Goal: Task Accomplishment & Management: Manage account settings

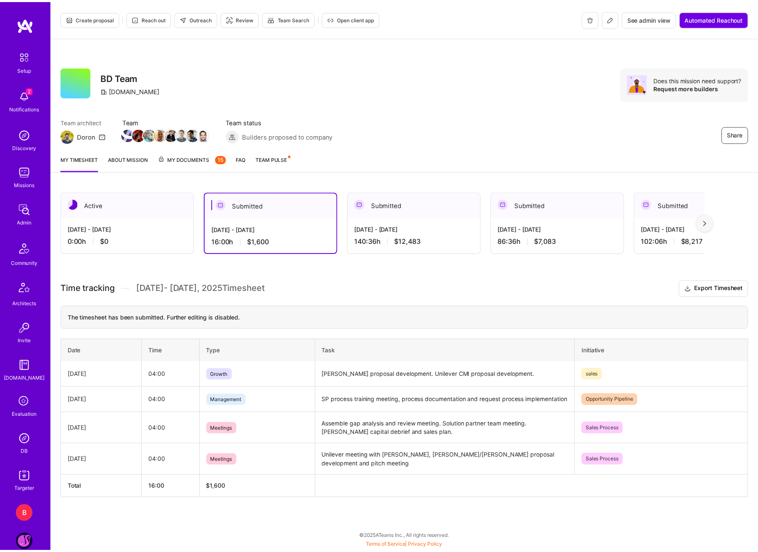
scroll to position [42, 0]
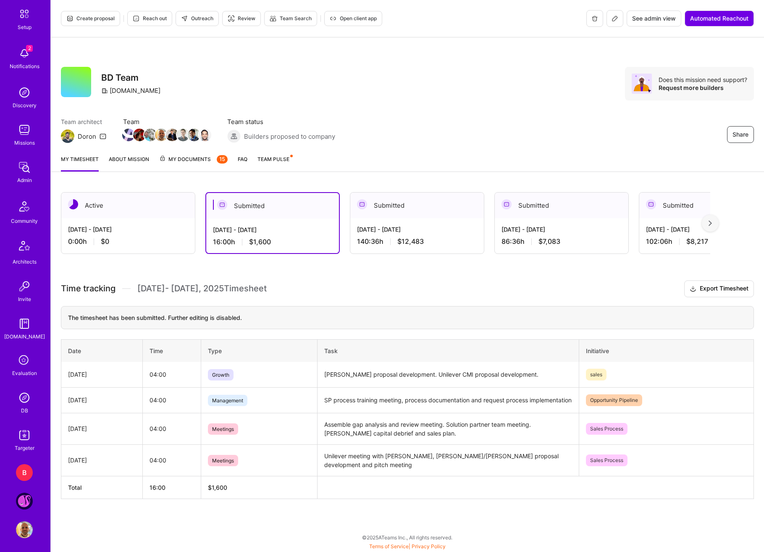
click at [134, 221] on div "[DATE] - [DATE] 0:00 h $0" at bounding box center [128, 235] width 134 height 34
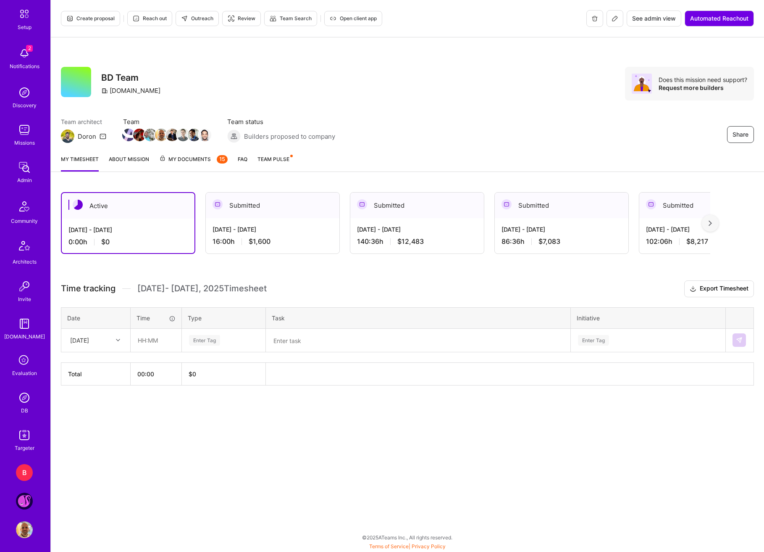
click at [271, 219] on div "[DATE] - [DATE] 16:00 h $1,600" at bounding box center [273, 235] width 134 height 34
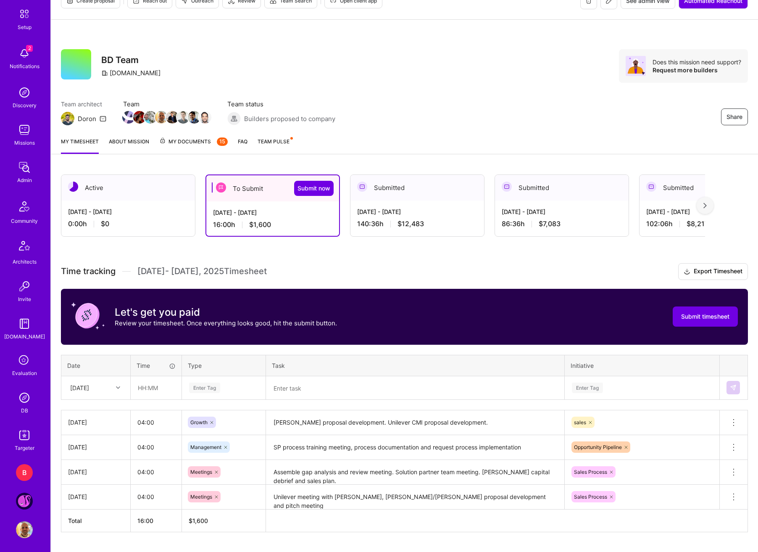
scroll to position [39, 0]
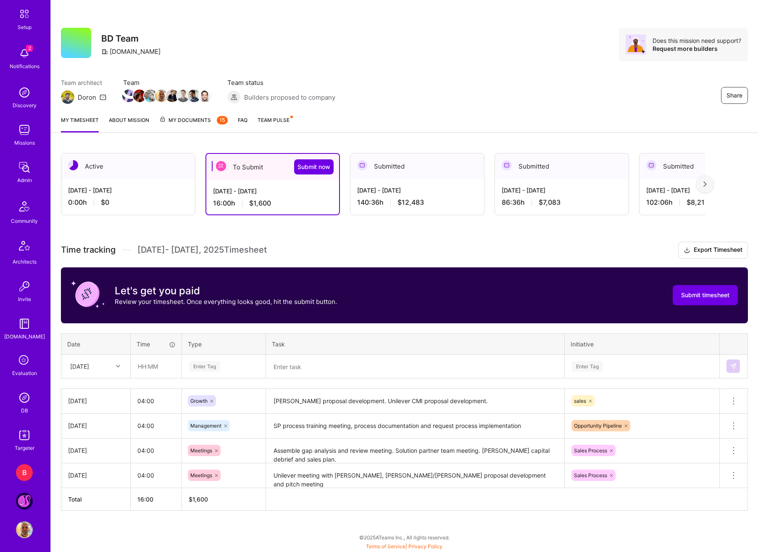
click at [114, 365] on div at bounding box center [119, 366] width 13 height 11
click at [88, 426] on div "[DATE]" at bounding box center [96, 426] width 68 height 16
drag, startPoint x: 146, startPoint y: 364, endPoint x: 172, endPoint y: 368, distance: 25.9
click at [146, 364] on input "text" at bounding box center [156, 366] width 50 height 22
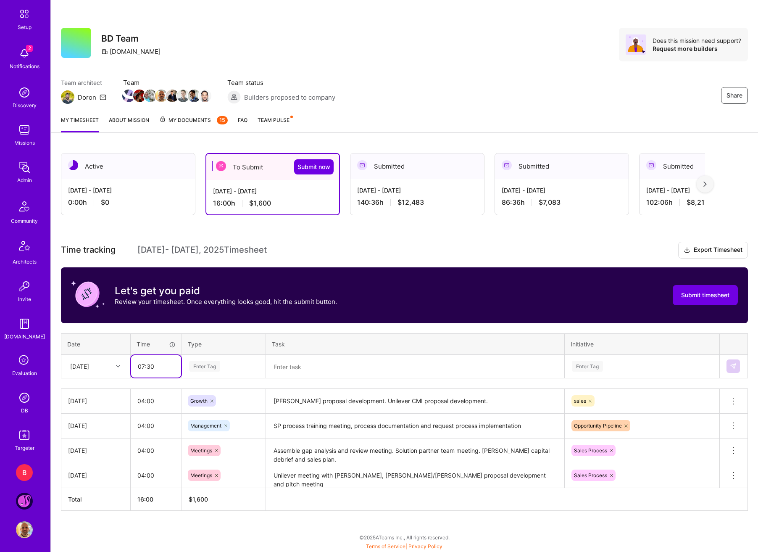
type input "07:30"
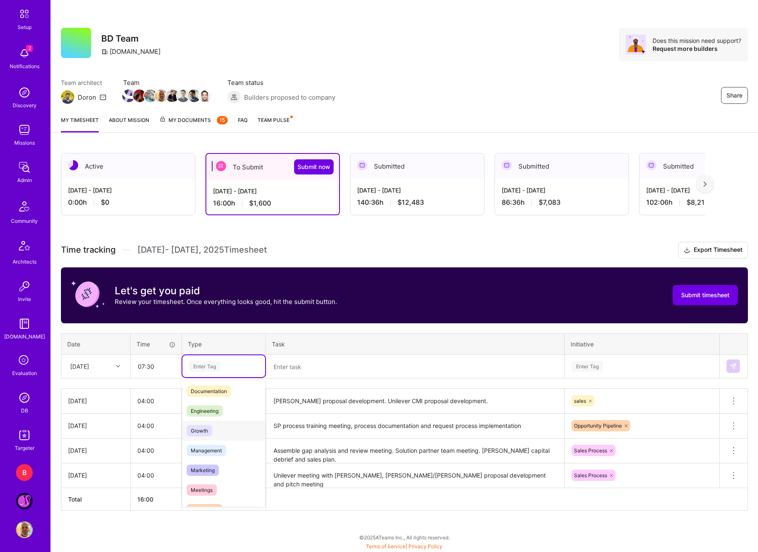
click at [216, 432] on div "Growth" at bounding box center [223, 431] width 83 height 20
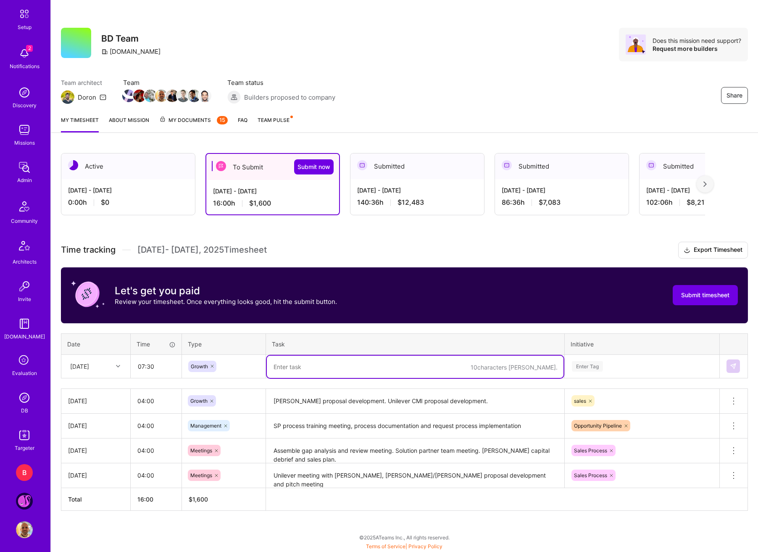
click at [316, 369] on textarea at bounding box center [415, 367] width 297 height 22
type textarea "Tinuiti prep, unilever CMI proposal, AI solutions pipeline, tinuiti client call"
click at [618, 372] on div "Enter Tag" at bounding box center [642, 366] width 154 height 22
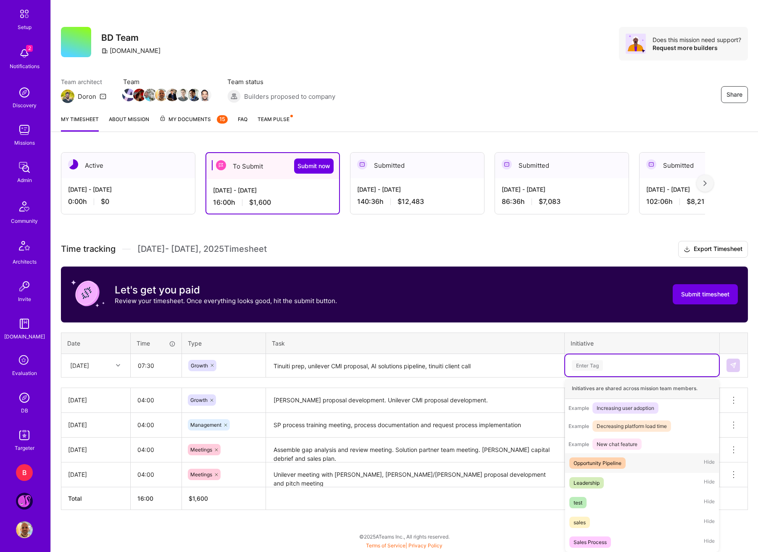
scroll to position [99, 0]
click at [585, 522] on div "sales" at bounding box center [580, 522] width 12 height 9
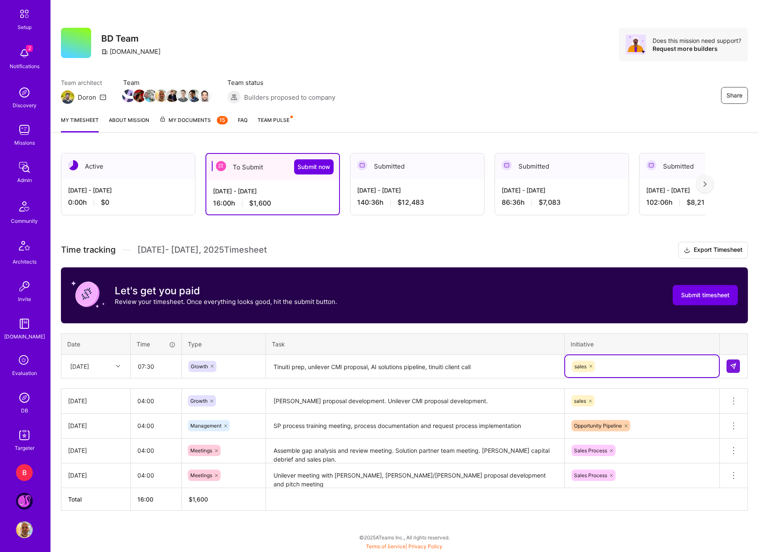
scroll to position [39, 0]
click at [735, 371] on button at bounding box center [733, 365] width 13 height 13
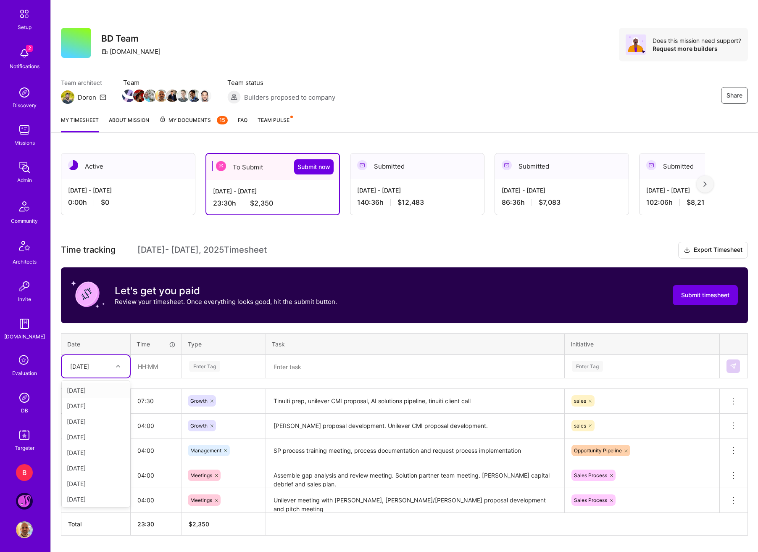
click at [117, 373] on div at bounding box center [119, 366] width 13 height 14
click at [96, 441] on div "[DATE]" at bounding box center [96, 442] width 68 height 16
click at [142, 369] on input "text" at bounding box center [156, 366] width 50 height 22
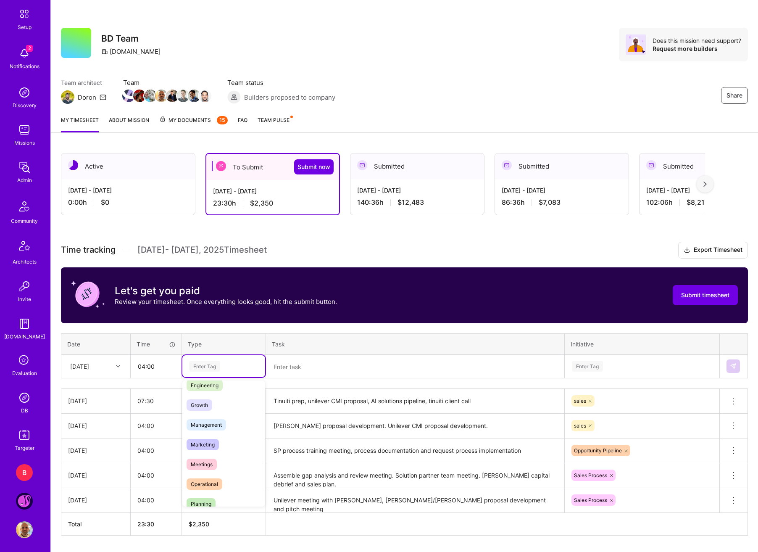
scroll to position [84, 0]
click at [206, 394] on span "Growth" at bounding box center [200, 388] width 26 height 11
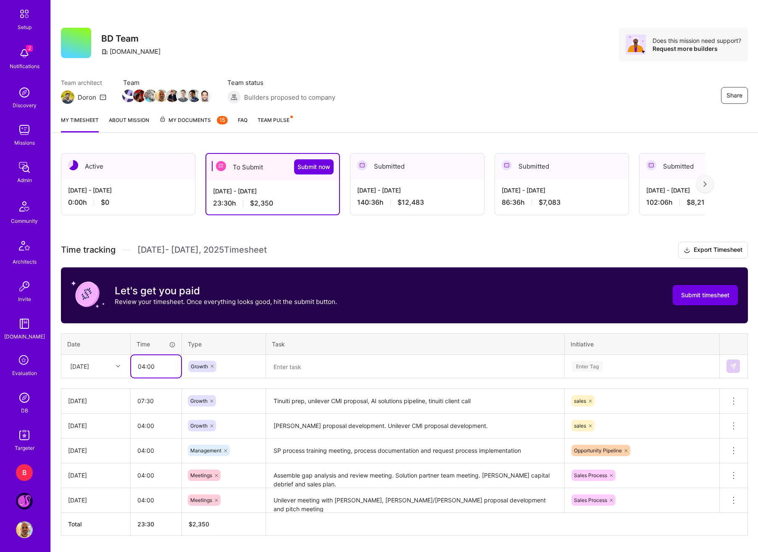
click at [138, 365] on input "04:00" at bounding box center [156, 366] width 50 height 22
click at [142, 368] on input "04:00" at bounding box center [156, 366] width 50 height 22
type input "05:00"
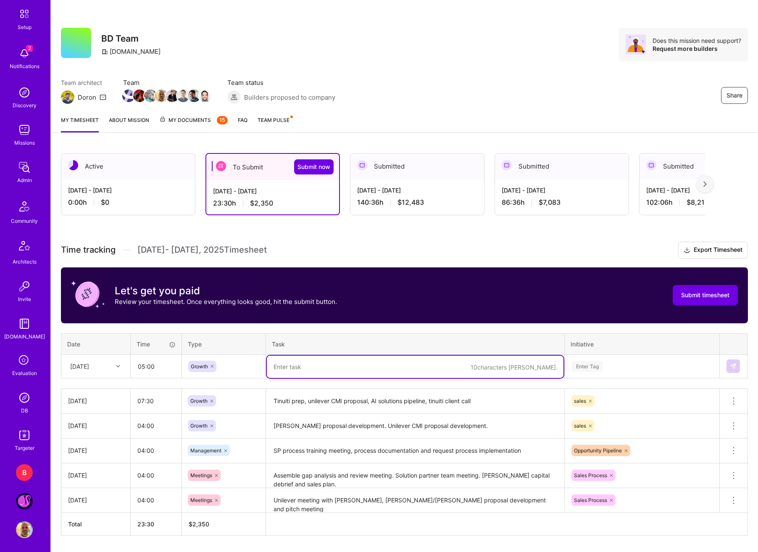
click at [281, 360] on textarea at bounding box center [415, 367] width 297 height 22
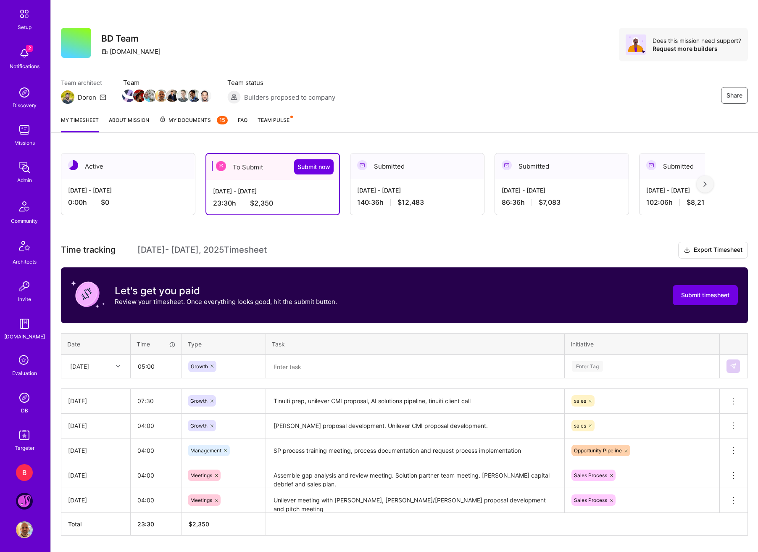
click at [282, 366] on textarea at bounding box center [415, 367] width 297 height 22
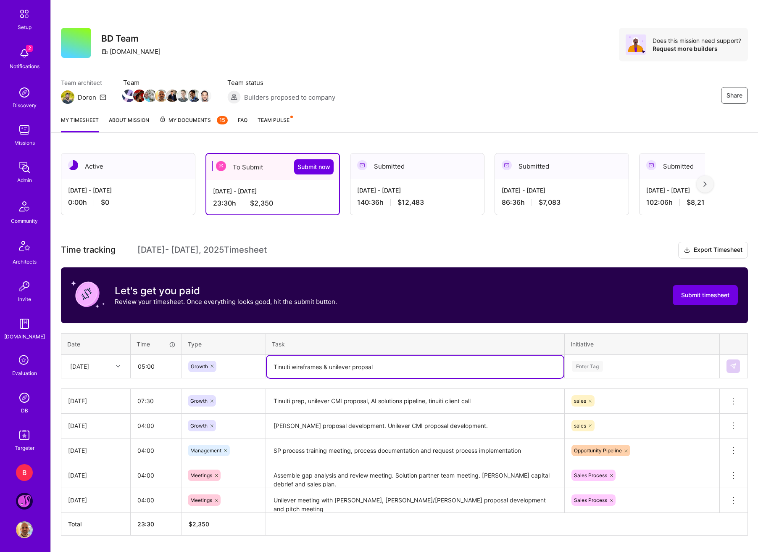
click at [365, 369] on textarea "Tinuiti wireframes & unilever propsal" at bounding box center [415, 367] width 297 height 22
click at [332, 369] on textarea "Tinuiti wireframes & unilever proposal" at bounding box center [415, 367] width 297 height 22
click at [432, 367] on textarea "Tinuiti wireframes & UInilever proposal" at bounding box center [415, 367] width 297 height 22
drag, startPoint x: 338, startPoint y: 369, endPoint x: 457, endPoint y: 374, distance: 118.6
click at [464, 381] on div "Time tracking [DATE] - [DATE] Timesheet Export Timesheet Let's get you paid Rev…" at bounding box center [404, 389] width 687 height 294
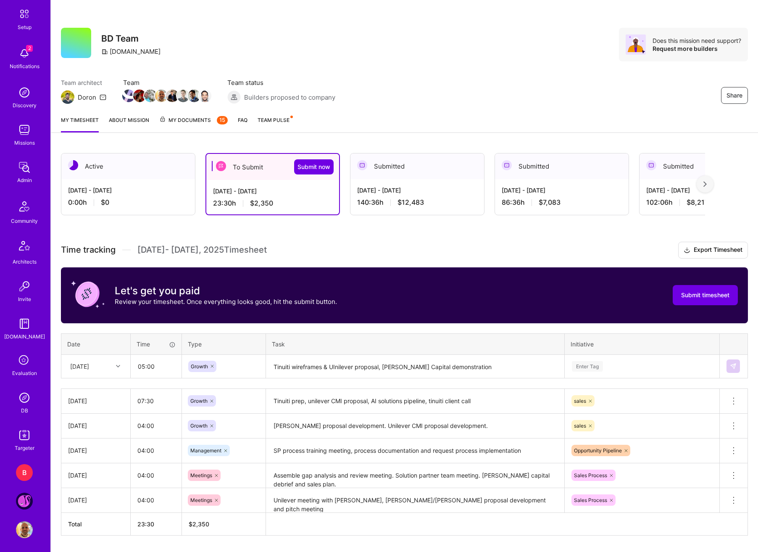
click at [442, 364] on textarea "Tinuiti wireframes & UInilever proposal, [PERSON_NAME] Capital demonstration" at bounding box center [415, 367] width 297 height 22
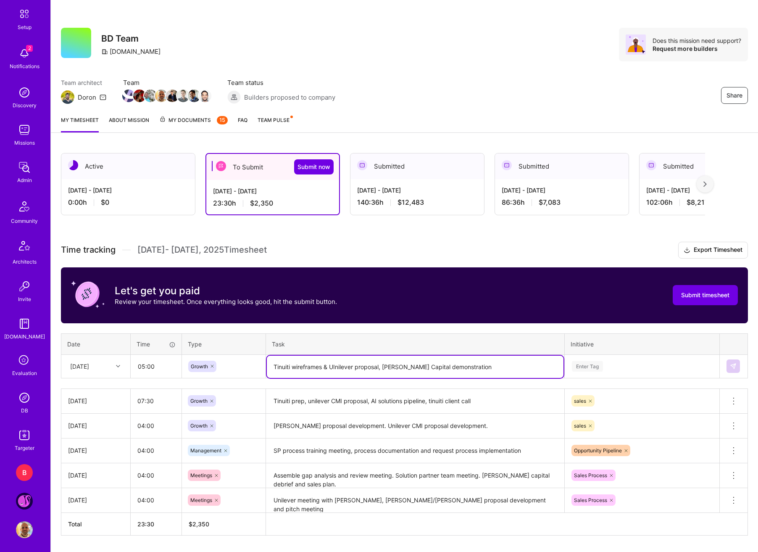
click at [442, 364] on textarea "Tinuiti wireframes & UInilever proposal, [PERSON_NAME] Capital demonstration" at bounding box center [415, 367] width 297 height 22
type textarea "Tinuiti wireframes & UInilever proposal, [PERSON_NAME] Capital prototype"
click at [649, 366] on div "Enter Tag" at bounding box center [642, 366] width 142 height 11
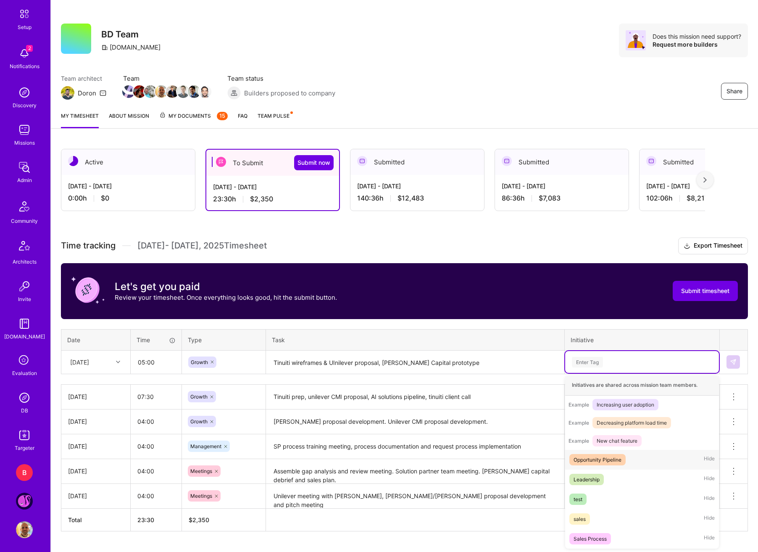
scroll to position [99, 0]
click at [584, 514] on span "sales" at bounding box center [579, 518] width 21 height 11
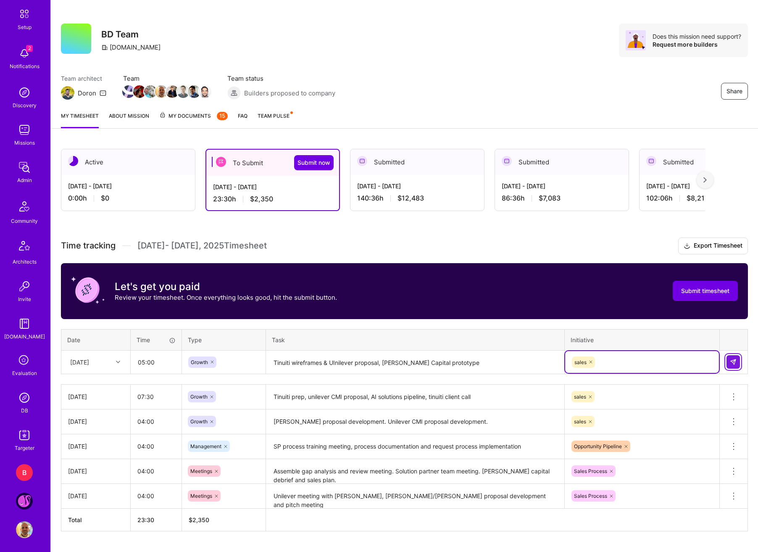
click at [738, 358] on button at bounding box center [733, 361] width 13 height 13
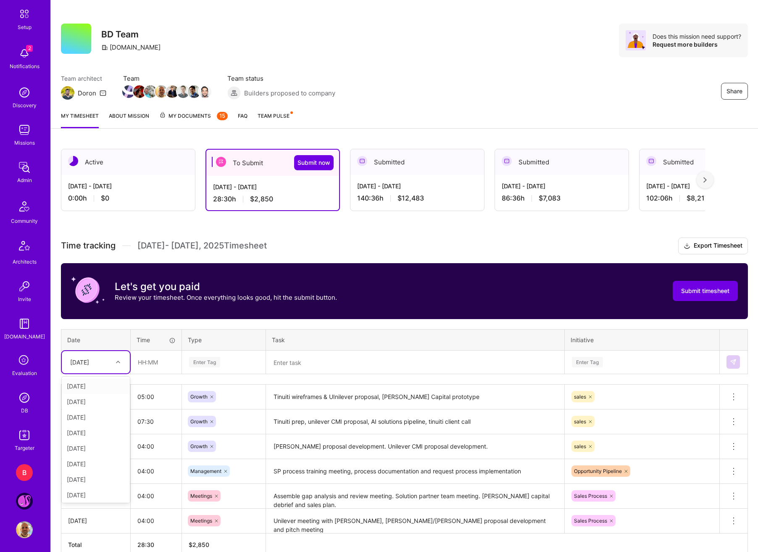
click at [108, 359] on div "[DATE]" at bounding box center [89, 362] width 47 height 14
click at [89, 403] on div "[DATE]" at bounding box center [96, 400] width 68 height 16
click at [134, 368] on input "text" at bounding box center [156, 362] width 50 height 22
click at [289, 369] on textarea at bounding box center [415, 362] width 297 height 22
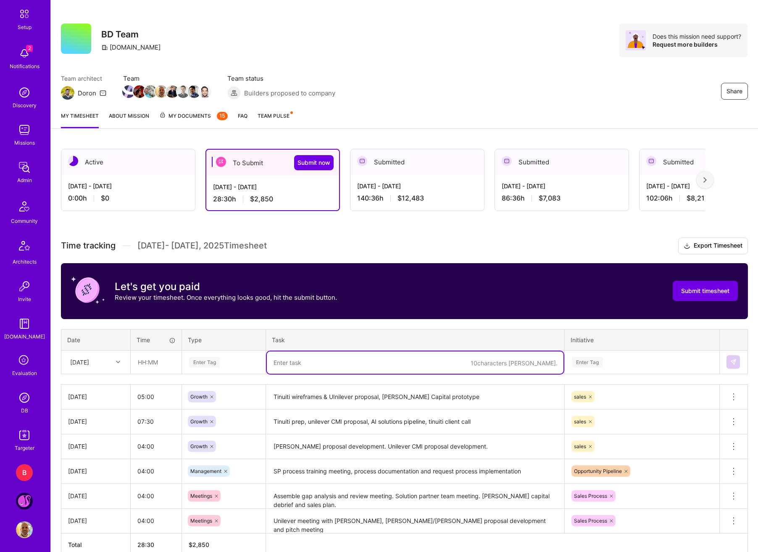
click at [229, 374] on div "Time tracking [DATE] - [DATE] Timesheet Export Timesheet Let's get you paid Rev…" at bounding box center [404, 396] width 687 height 319
click at [224, 369] on div "Enter Tag" at bounding box center [223, 362] width 83 height 22
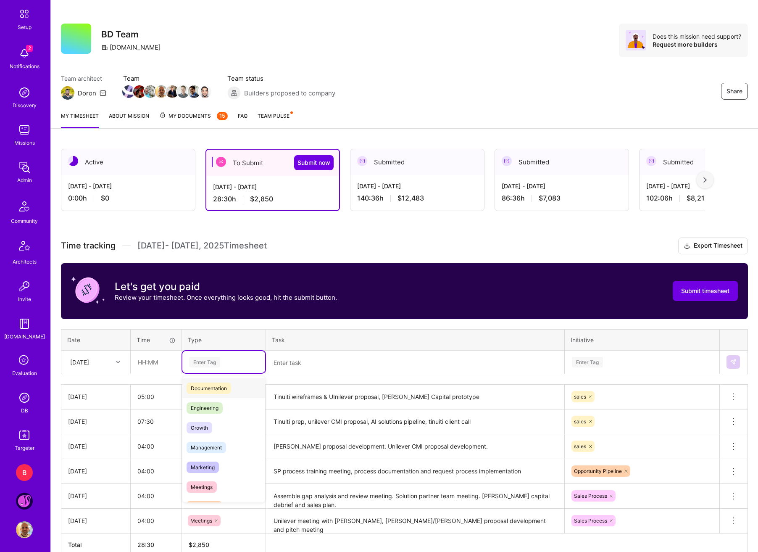
scroll to position [42, 0]
click at [224, 422] on div "Growth" at bounding box center [223, 426] width 83 height 20
click at [151, 361] on input "text" at bounding box center [156, 362] width 50 height 22
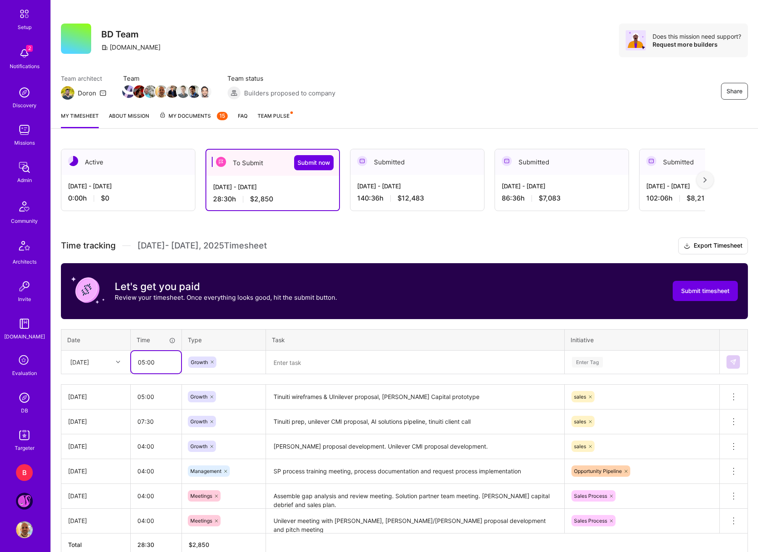
type input "05:00"
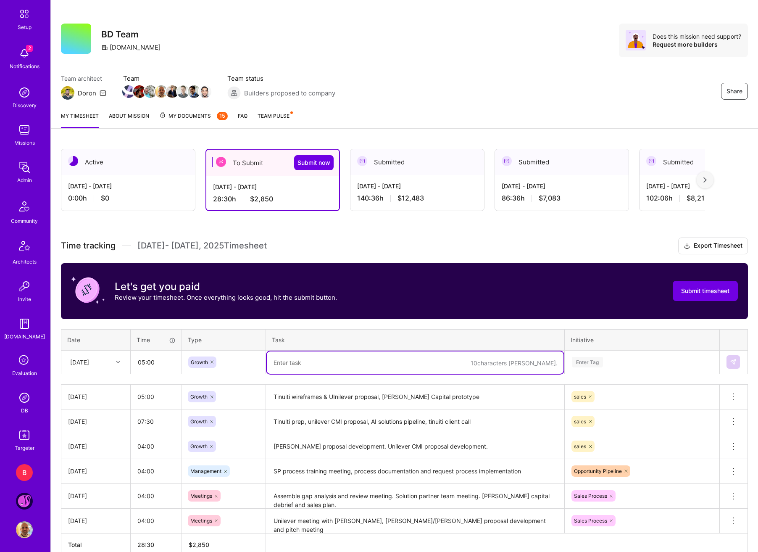
click at [324, 371] on textarea at bounding box center [415, 362] width 297 height 22
type textarea "s"
type textarea "Tinuiti client workshop, [PERSON_NAME] capital pricing document, SP process dis…"
click at [607, 357] on div "Enter Tag" at bounding box center [642, 362] width 142 height 11
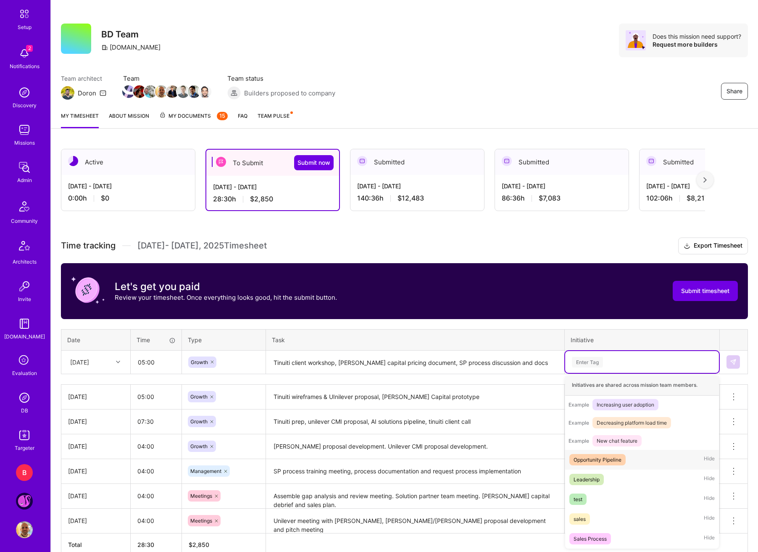
scroll to position [99, 0]
click at [605, 462] on div "Opportunity Pipeline" at bounding box center [598, 459] width 48 height 9
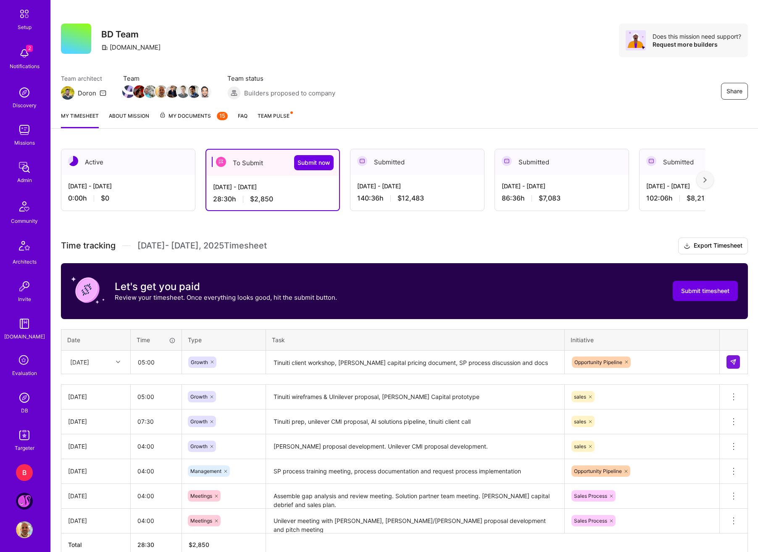
click at [724, 359] on td at bounding box center [734, 362] width 28 height 24
click at [718, 369] on div "Opportunity Pipeline" at bounding box center [642, 362] width 154 height 22
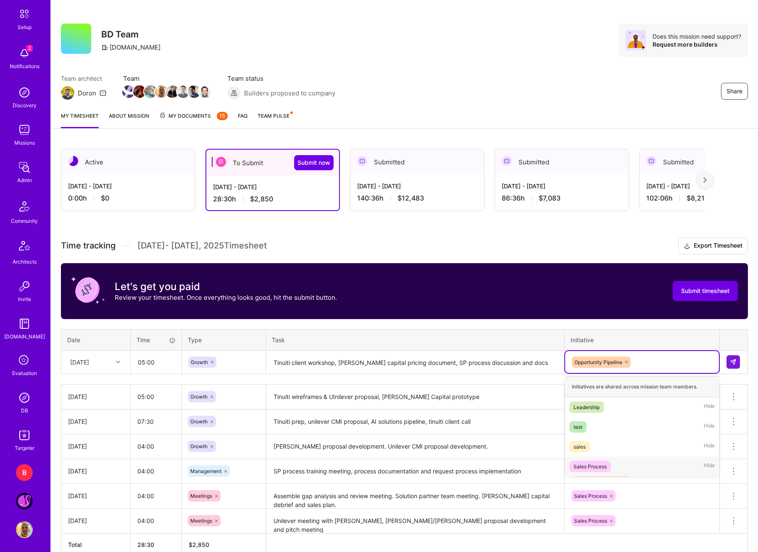
click at [595, 467] on div "Sales Process" at bounding box center [590, 466] width 33 height 9
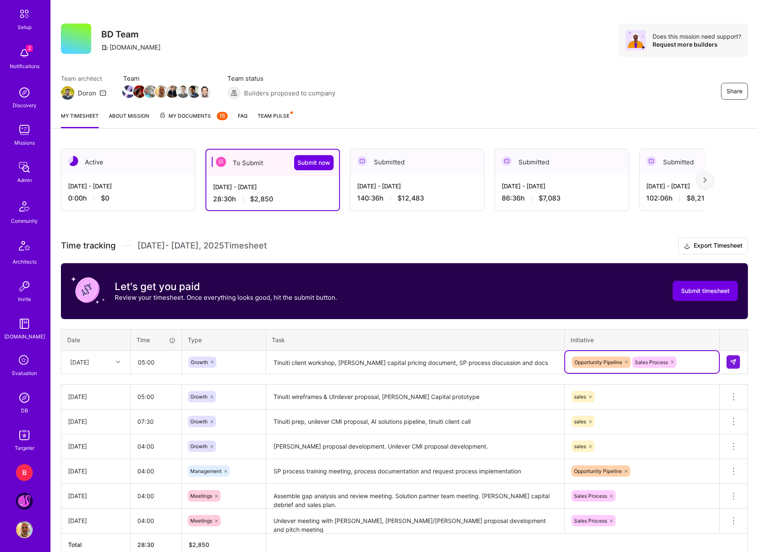
click at [627, 362] on icon at bounding box center [626, 361] width 5 height 5
click at [727, 361] on button at bounding box center [733, 361] width 13 height 13
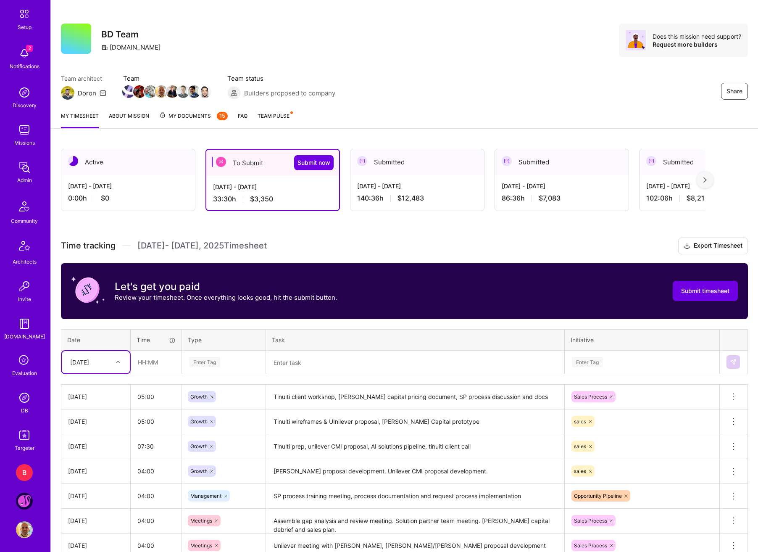
click at [120, 376] on div "Time tracking [DATE] - [DATE] Timesheet Export Timesheet Let's get you paid Rev…" at bounding box center [404, 408] width 687 height 343
click at [110, 359] on div "[DATE]" at bounding box center [89, 362] width 47 height 14
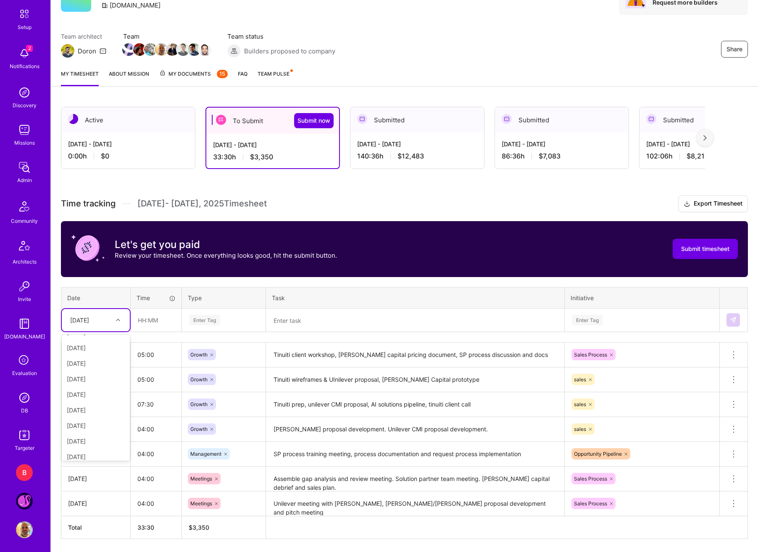
scroll to position [95, 0]
click at [82, 375] on div "[DATE]" at bounding box center [96, 374] width 68 height 16
click at [139, 321] on input "text" at bounding box center [156, 320] width 50 height 22
type input "08:00"
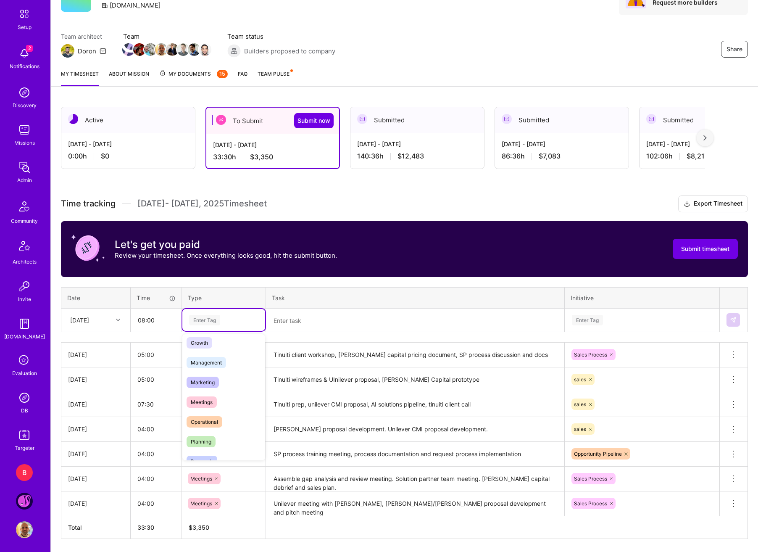
scroll to position [84, 0]
click at [206, 347] on span "Growth" at bounding box center [200, 342] width 26 height 11
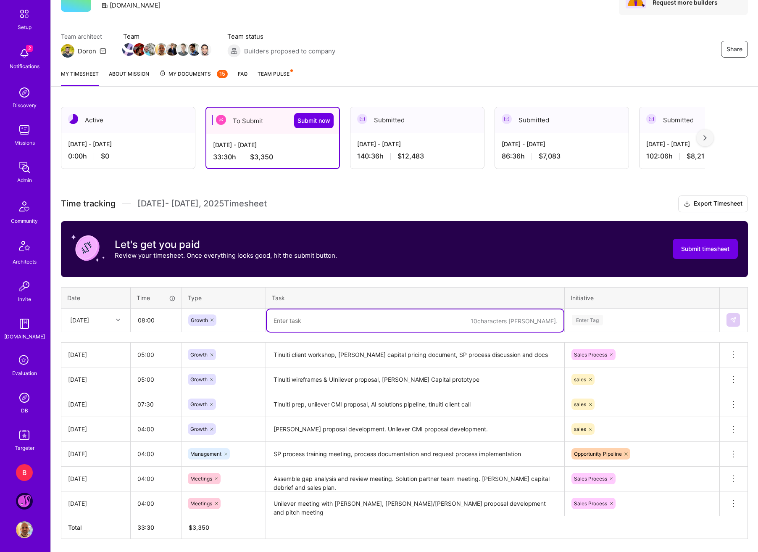
click at [306, 318] on textarea at bounding box center [415, 320] width 297 height 22
type textarea "A"
type textarea "W"
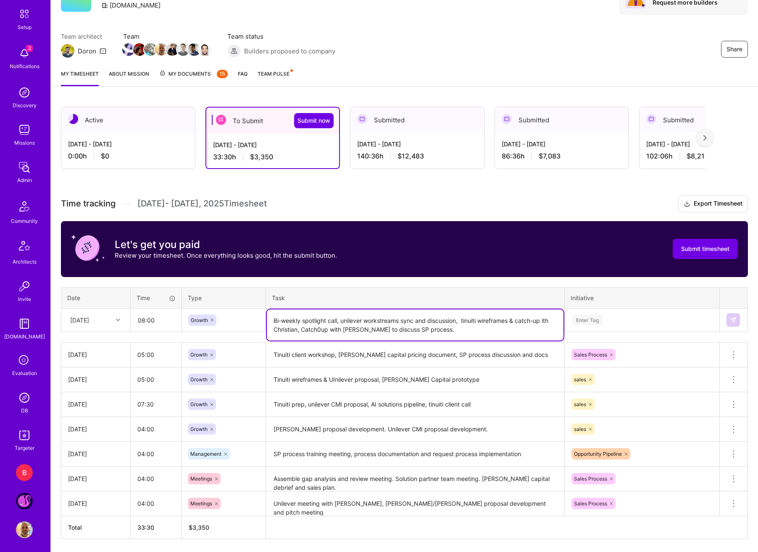
click at [322, 330] on textarea "Bi-weekly spotlight call, unilever workstreams sync and discussion, tinuiti wir…" at bounding box center [415, 324] width 297 height 31
click at [0, 0] on lt-span "Catch up" at bounding box center [0, 0] width 0 height 0
click at [500, 332] on textarea "Bi-weekly spotlight call, unilever workstreams sync and discussion, tinuiti wir…" at bounding box center [415, 324] width 297 height 31
type textarea "Bi-weekly spotlight call, unilever workstreams sync and discussion, tinuiti wir…"
click at [651, 316] on div "Enter Tag" at bounding box center [642, 320] width 142 height 11
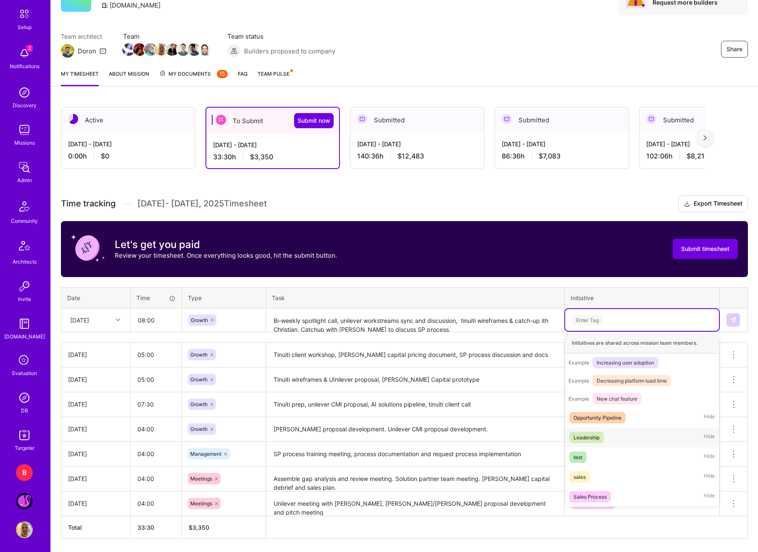
scroll to position [99, 0]
click at [604, 499] on div "Sales Process" at bounding box center [590, 496] width 33 height 9
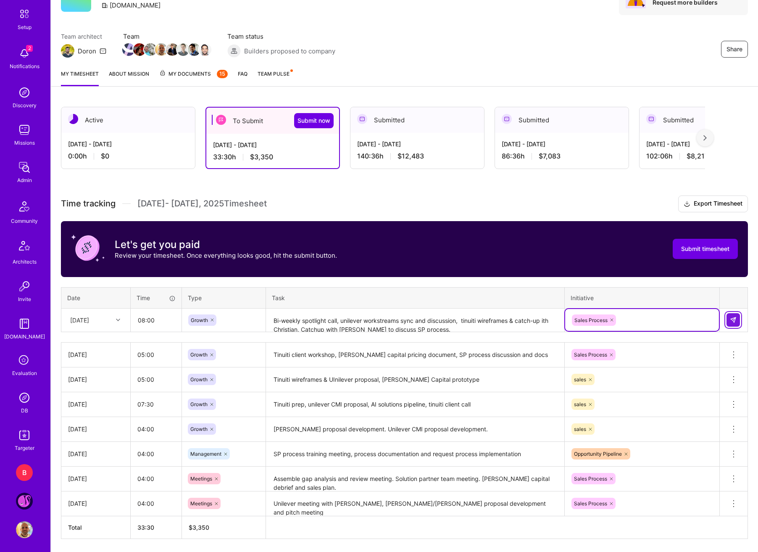
click at [739, 320] on button at bounding box center [733, 319] width 13 height 13
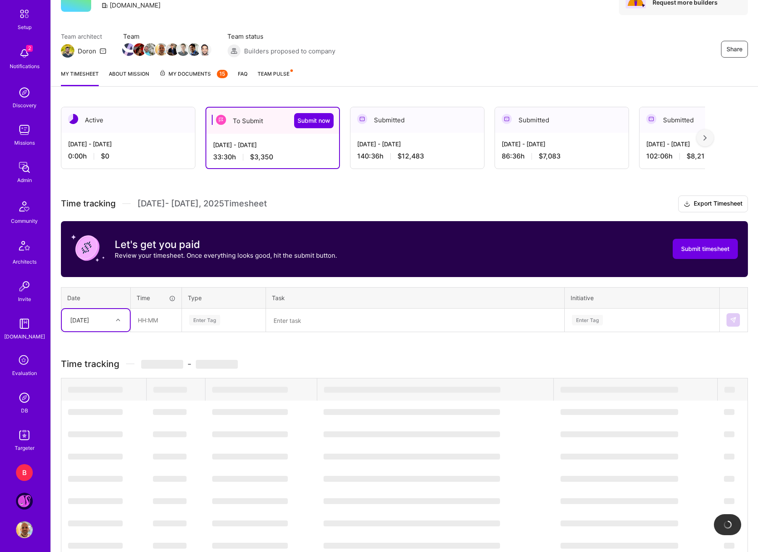
click at [89, 322] on div "[DATE]" at bounding box center [79, 320] width 19 height 9
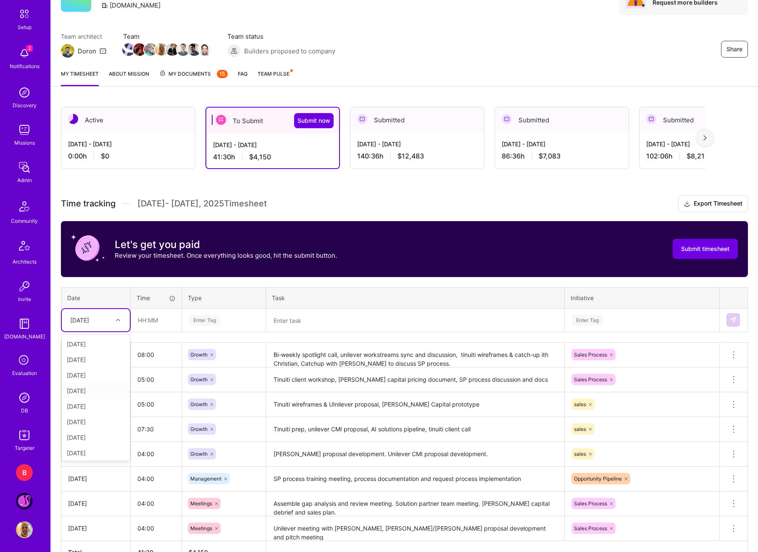
click at [92, 392] on div "[DATE]" at bounding box center [96, 391] width 68 height 16
click at [100, 335] on div "Time tracking [DATE] - [DATE] Timesheet Export Timesheet Let's get you paid Rev…" at bounding box center [404, 379] width 687 height 368
click at [103, 324] on div "[DATE]" at bounding box center [89, 320] width 47 height 14
click at [88, 391] on div "[DATE]" at bounding box center [96, 389] width 68 height 16
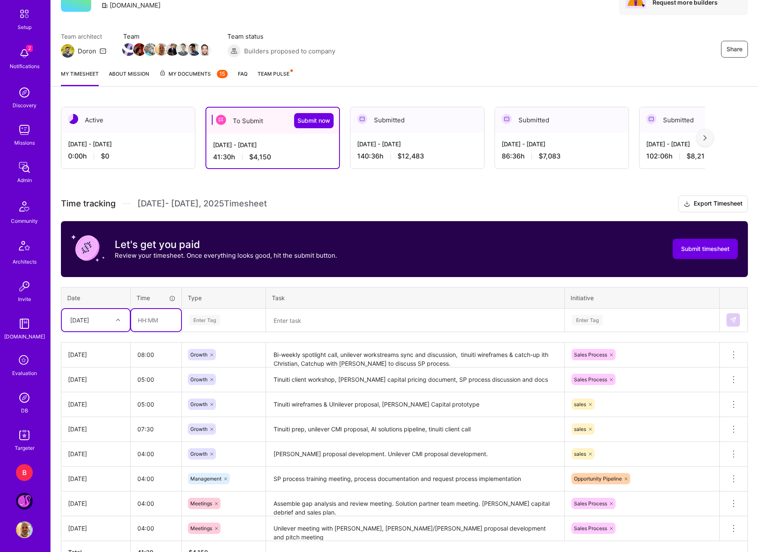
click at [163, 319] on input "text" at bounding box center [156, 320] width 50 height 22
click at [151, 320] on input "text" at bounding box center [156, 320] width 50 height 22
type input "06:00"
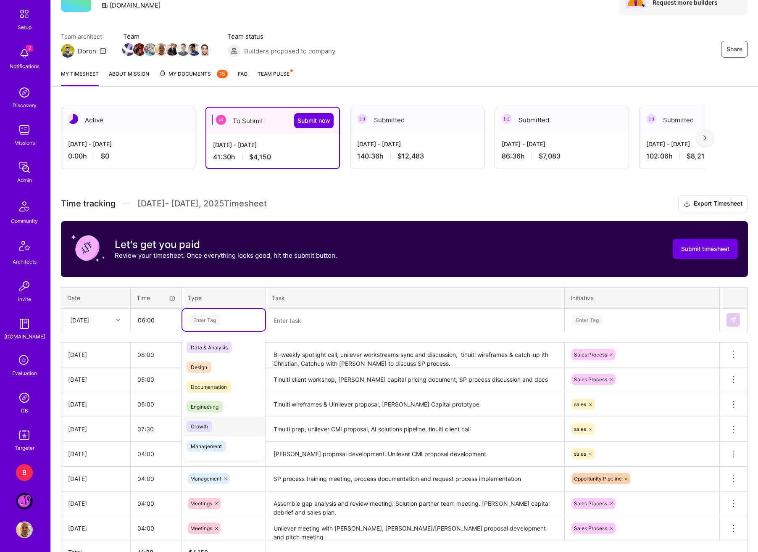
click at [206, 420] on div "Growth" at bounding box center [223, 426] width 83 height 20
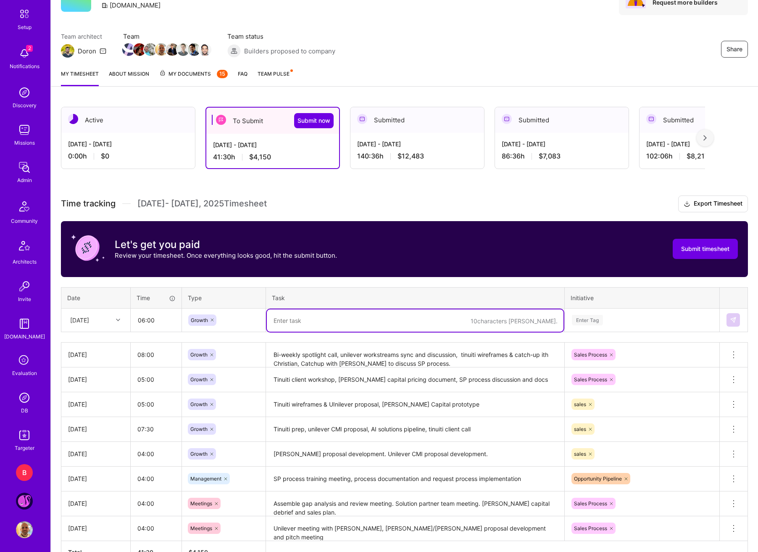
click at [315, 329] on textarea at bounding box center [415, 320] width 297 height 22
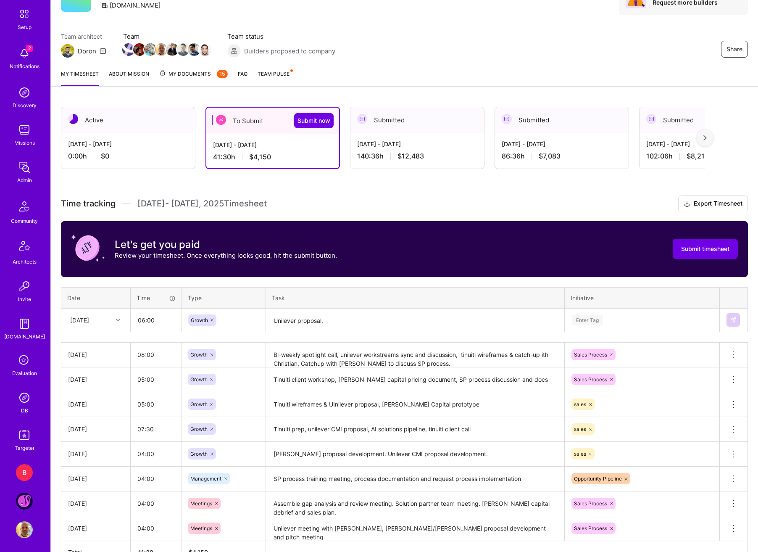
click at [357, 331] on textarea "Unilever proposal," at bounding box center [415, 320] width 297 height 22
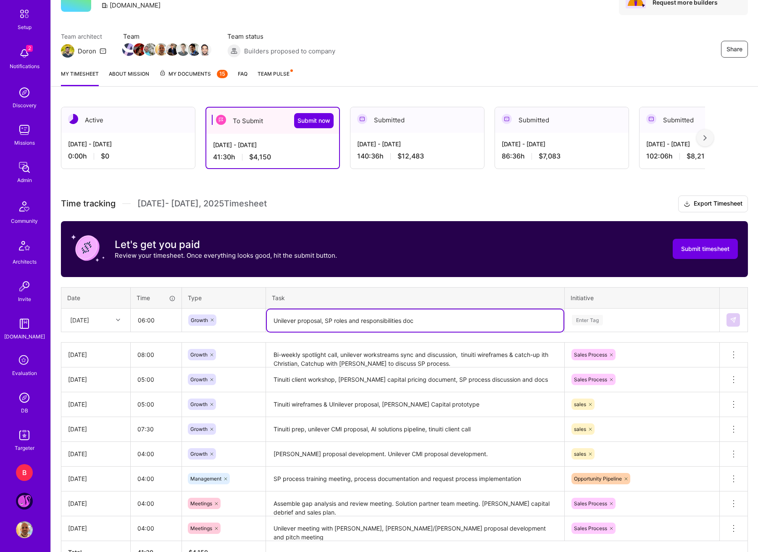
type textarea "Unilever proposal, SP roles and responsibilities doc"
click at [642, 315] on div "Enter Tag" at bounding box center [642, 320] width 142 height 11
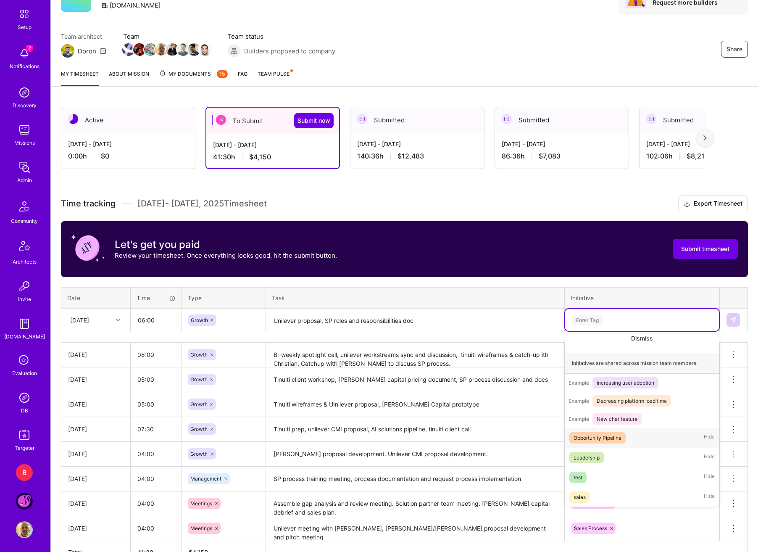
scroll to position [99, 0]
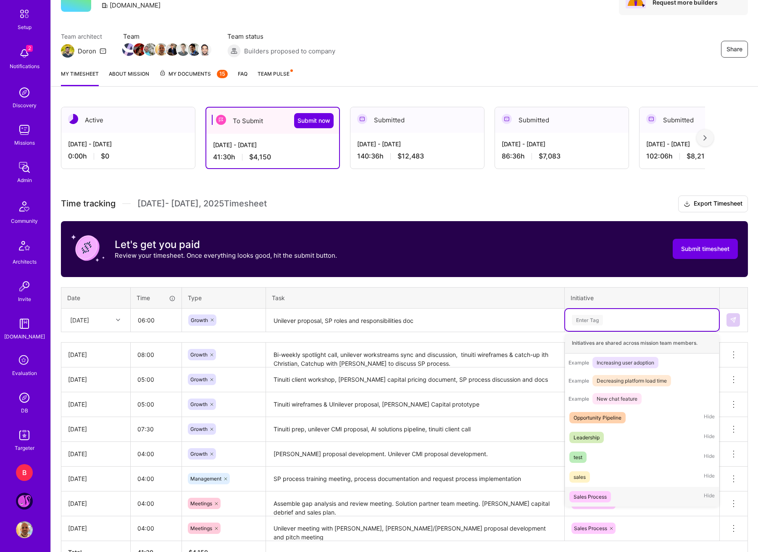
click at [611, 494] on span "Sales Process" at bounding box center [590, 496] width 42 height 11
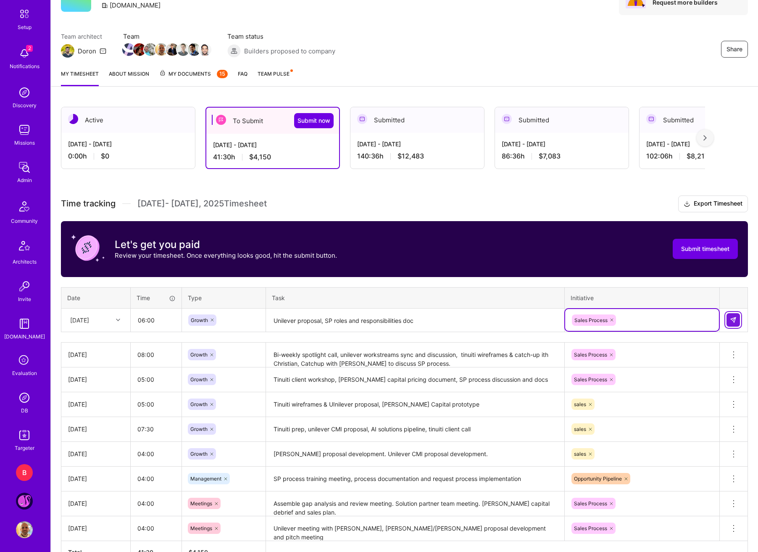
click at [729, 323] on button at bounding box center [733, 319] width 13 height 13
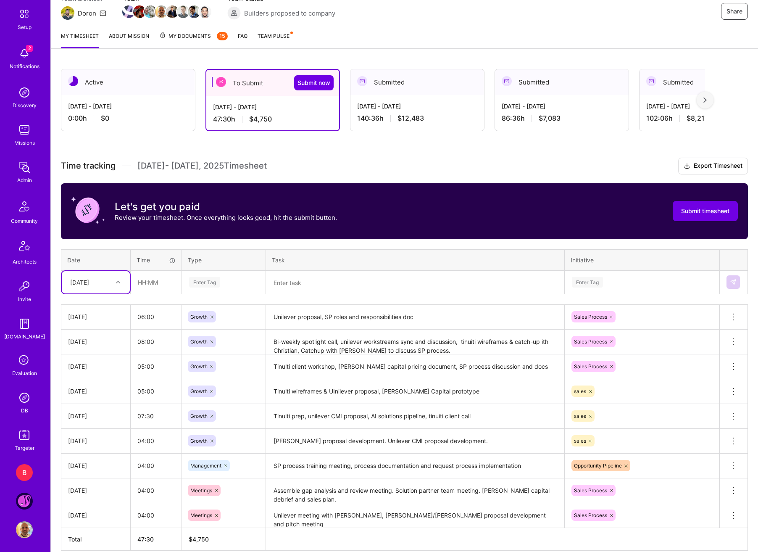
scroll to position [121, 0]
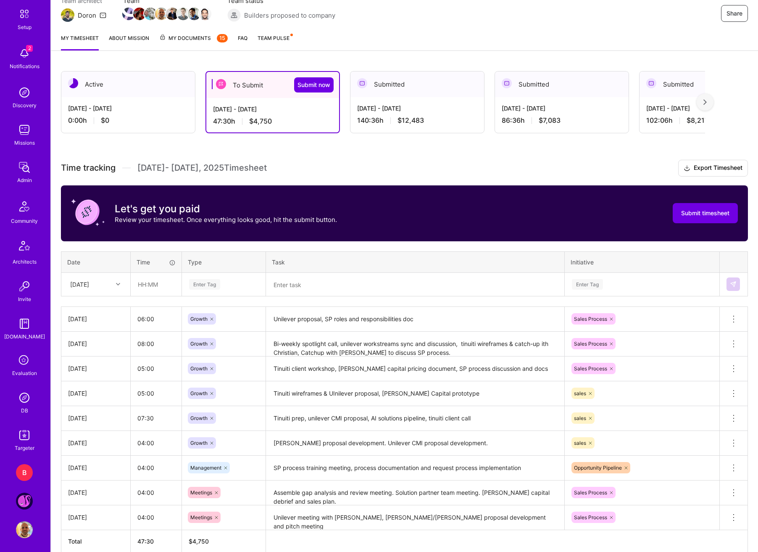
click at [117, 283] on icon at bounding box center [118, 284] width 4 height 4
click at [98, 396] on div "[DATE]" at bounding box center [96, 400] width 68 height 16
click at [108, 287] on div "[DATE]" at bounding box center [89, 284] width 47 height 14
click at [159, 296] on td at bounding box center [156, 284] width 51 height 24
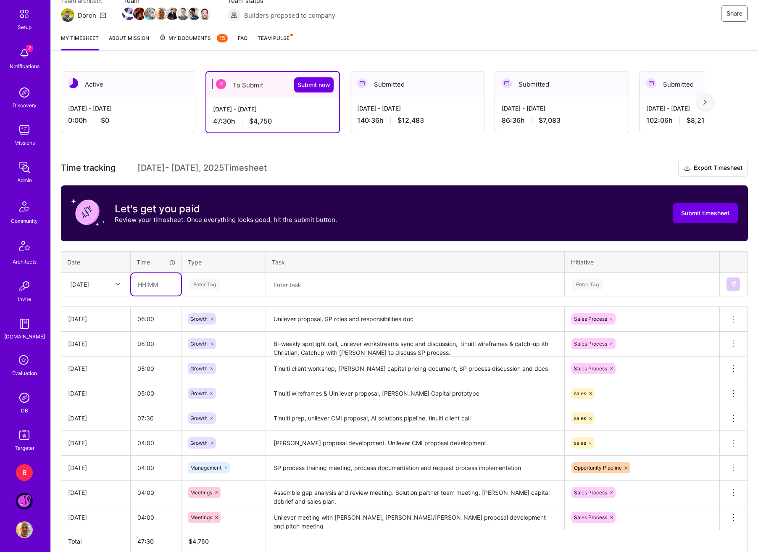
click at [162, 288] on input "text" at bounding box center [156, 284] width 50 height 22
type input "03:00"
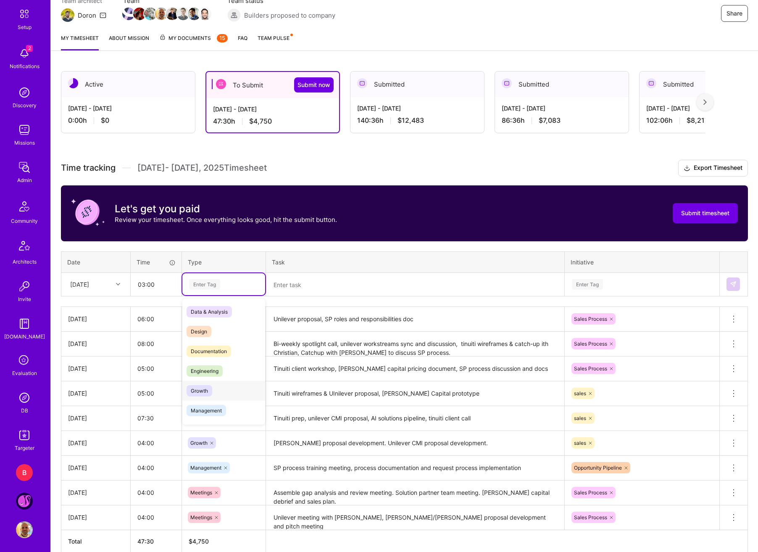
click at [191, 393] on span "Growth" at bounding box center [200, 390] width 26 height 11
click at [301, 293] on textarea at bounding box center [415, 285] width 297 height 22
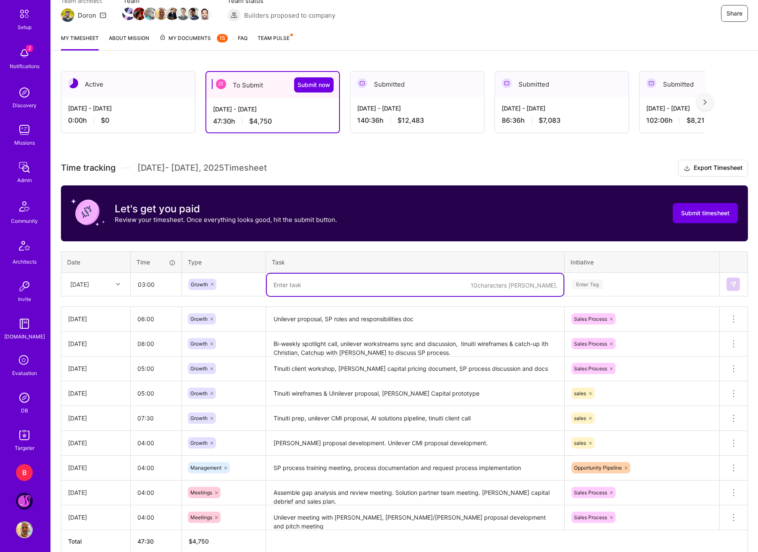
paste textarea "Call with [PERSON_NAME] to discuss process for prototype requests and solution …"
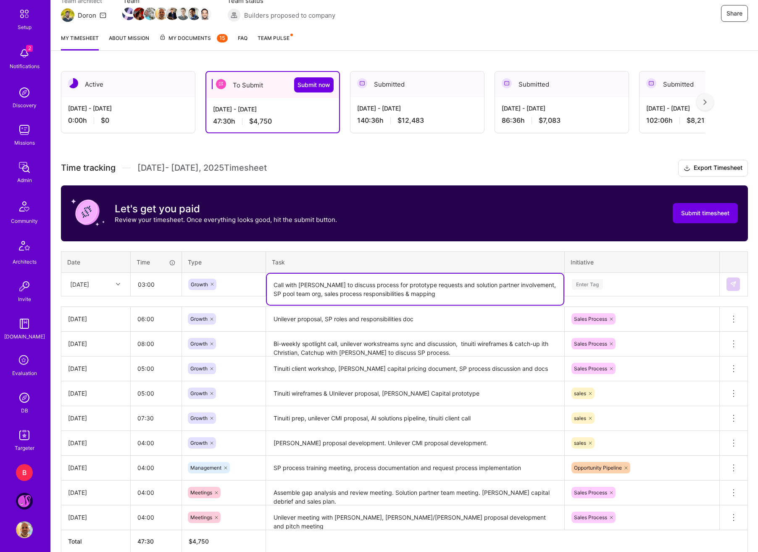
type textarea "Call with [PERSON_NAME] to discuss process for prototype requests and solution …"
click at [639, 284] on div "Enter Tag" at bounding box center [642, 284] width 142 height 11
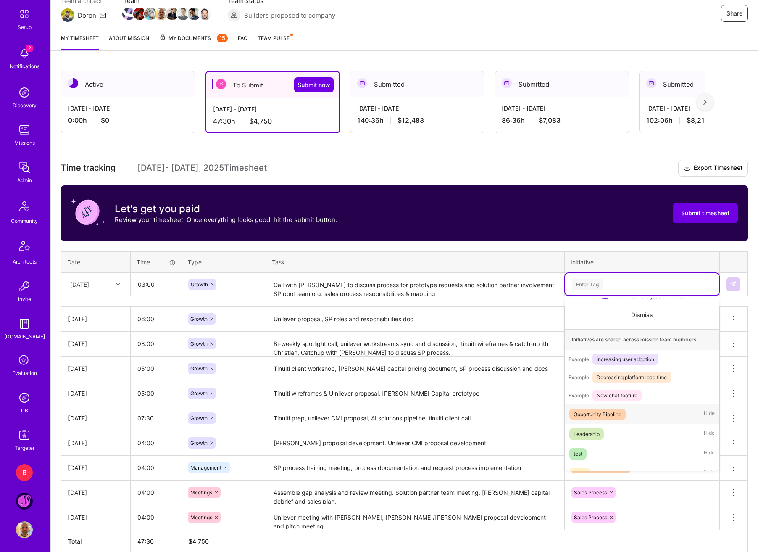
scroll to position [99, 0]
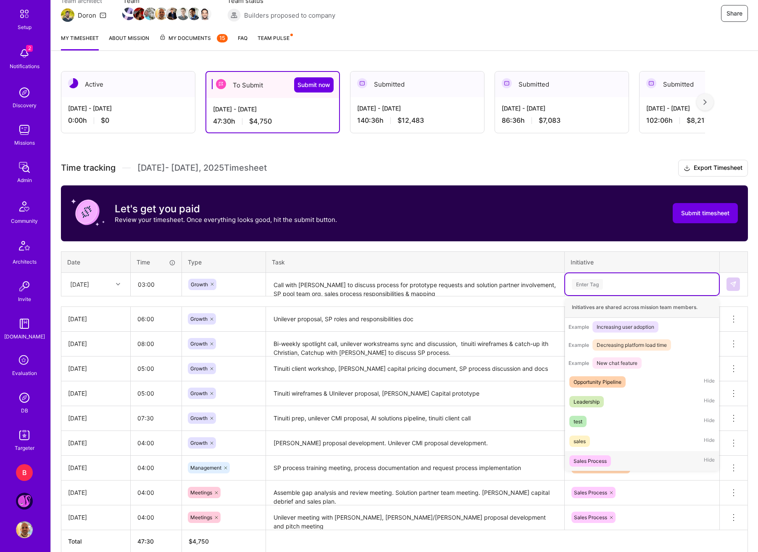
click at [606, 456] on div "Sales Process" at bounding box center [590, 460] width 33 height 9
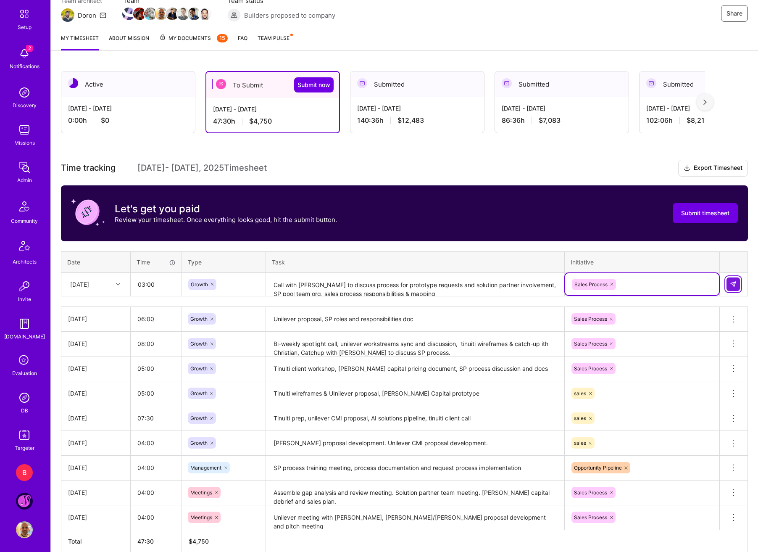
click at [731, 282] on img at bounding box center [733, 284] width 7 height 7
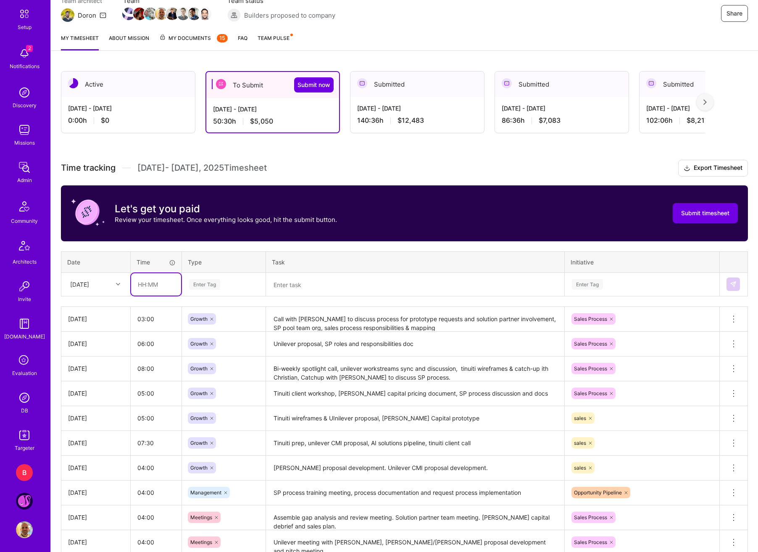
click at [143, 282] on input "text" at bounding box center [156, 284] width 50 height 22
type input "02:25"
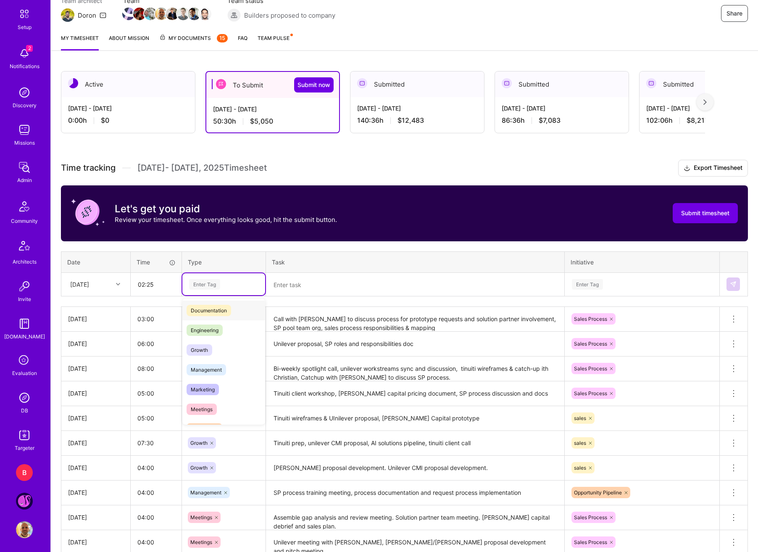
scroll to position [42, 0]
click at [207, 348] on span "Growth" at bounding box center [200, 348] width 26 height 11
click at [277, 289] on textarea at bounding box center [415, 285] width 297 height 22
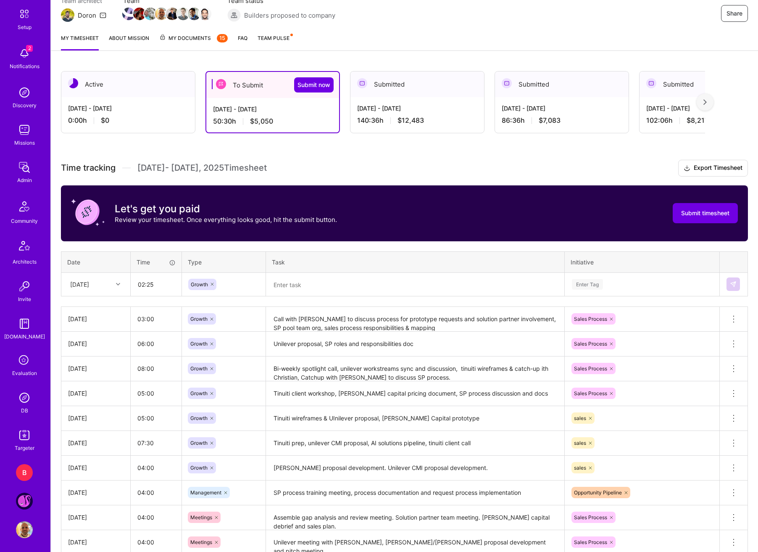
click at [301, 289] on textarea at bounding box center [415, 285] width 297 height 22
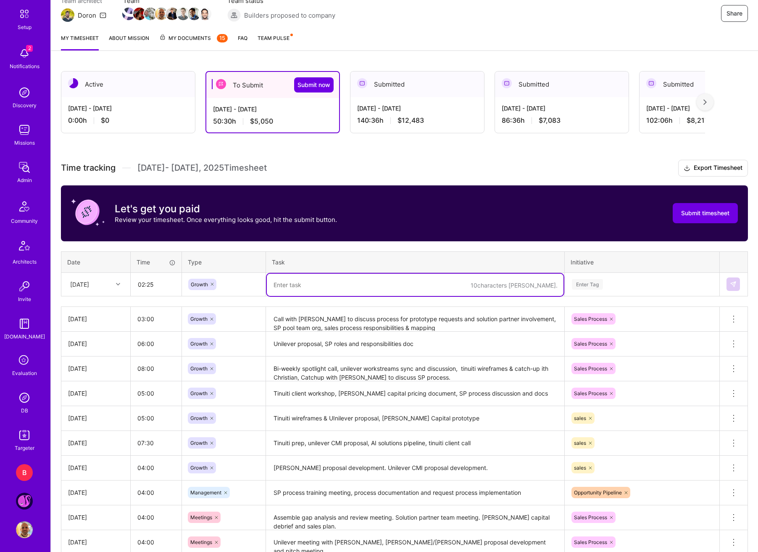
paste textarea "UX call with [PERSON_NAME]"
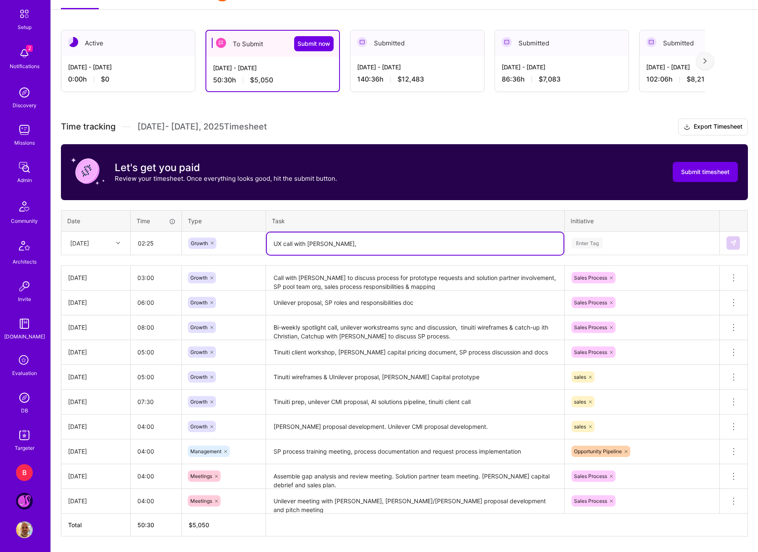
scroll to position [163, 0]
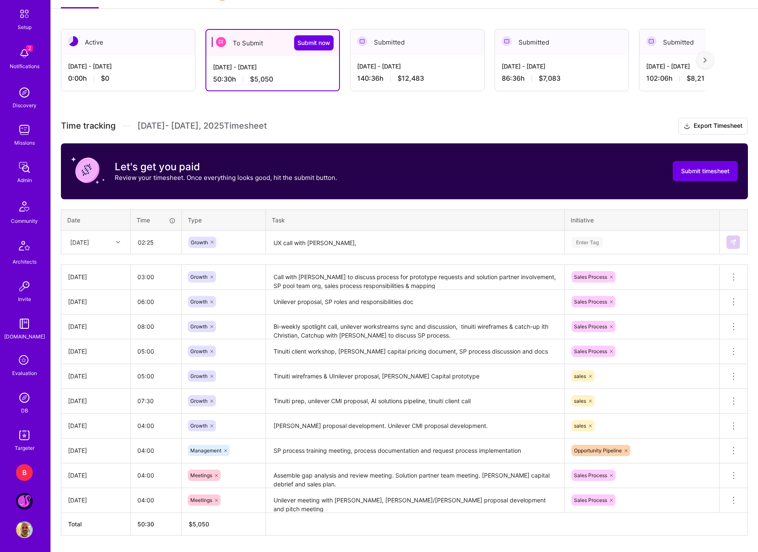
click at [394, 245] on textarea "UX call with [PERSON_NAME]," at bounding box center [415, 243] width 297 height 22
paste textarea "Arrange SP team sync"
click at [417, 242] on textarea "UX call with [PERSON_NAME], [PERSON_NAME] SP team sync," at bounding box center [415, 243] width 297 height 22
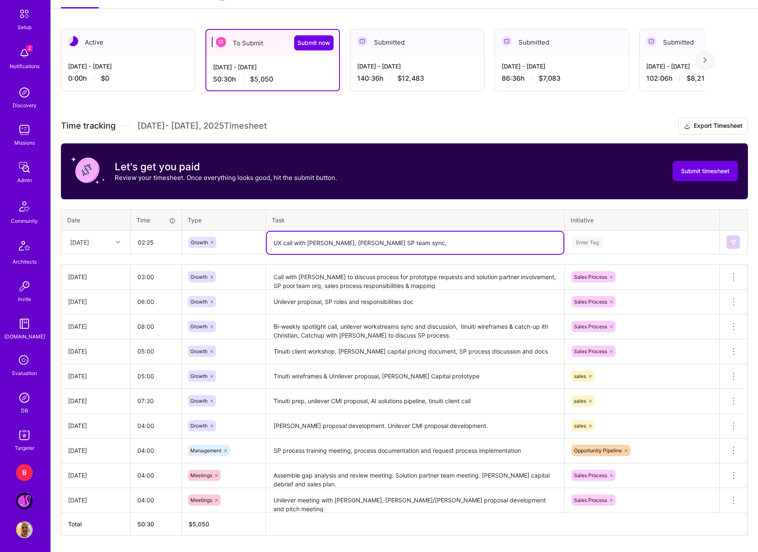
paste textarea "call with Unilever technical architect"
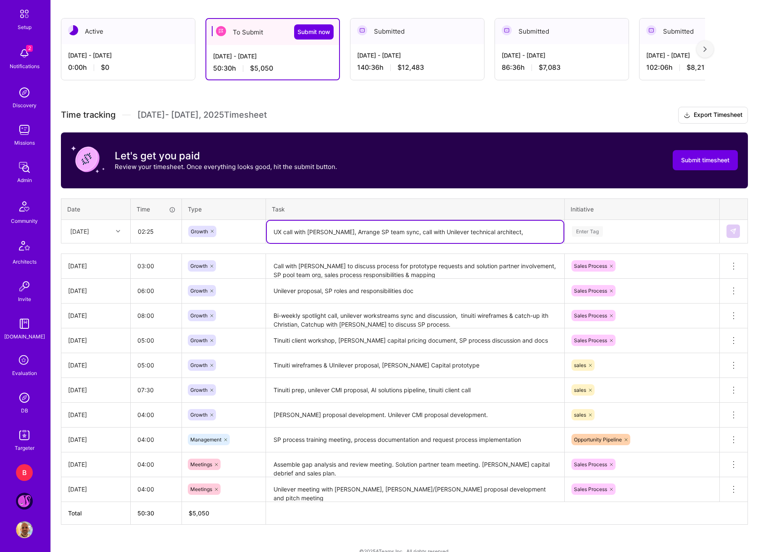
scroll to position [188, 0]
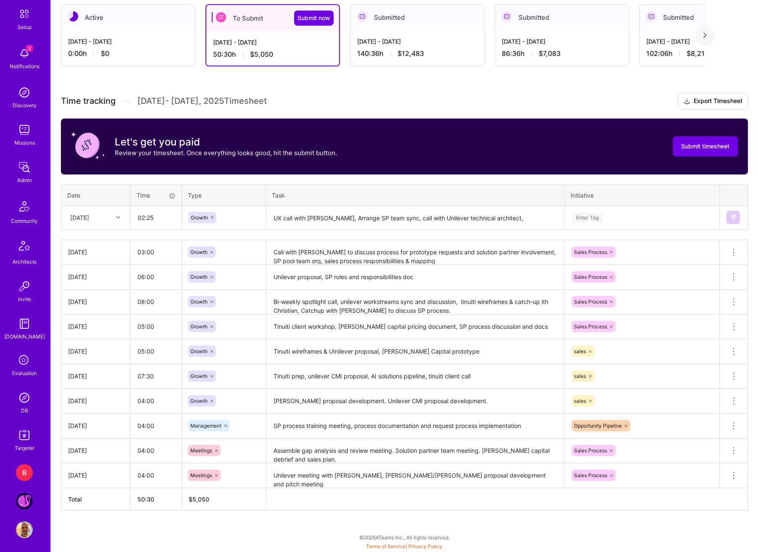
click at [515, 215] on textarea "UX call with [PERSON_NAME], Arrange SP team sync, call with Unilever technical …" at bounding box center [415, 218] width 297 height 22
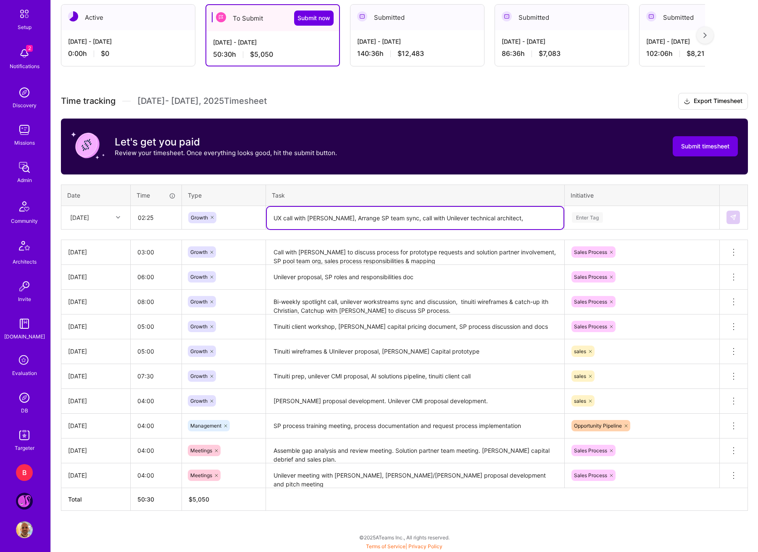
paste textarea "CMI Solutions Architecture Diagram"
type textarea "UX call with [PERSON_NAME], Arrange SP team sync, call with Unilever technical …"
click at [644, 219] on div "Enter Tag" at bounding box center [642, 217] width 142 height 11
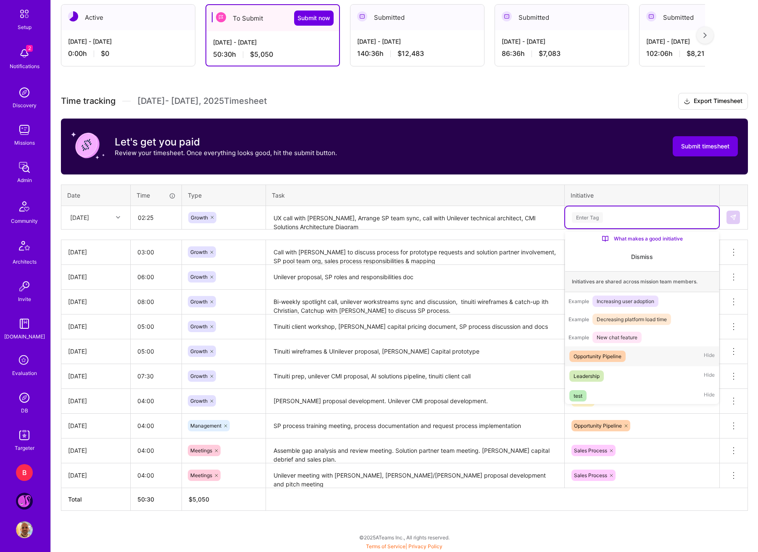
scroll to position [99, 0]
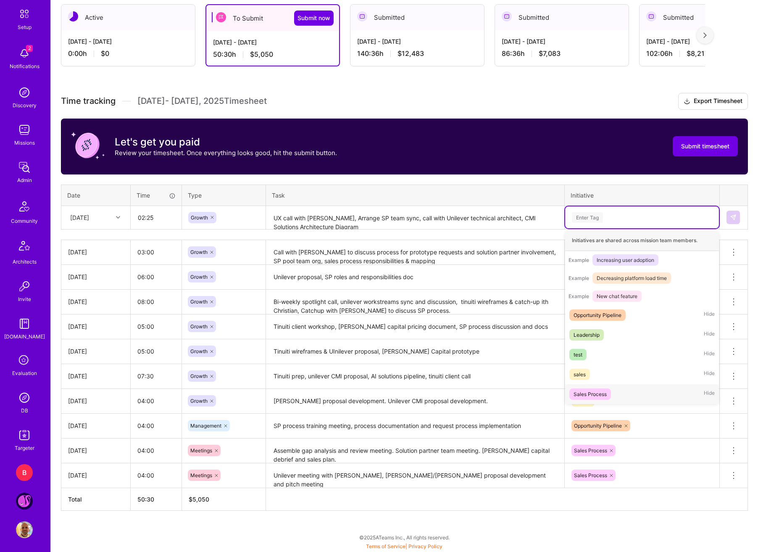
click at [591, 389] on span "Sales Process" at bounding box center [590, 393] width 42 height 11
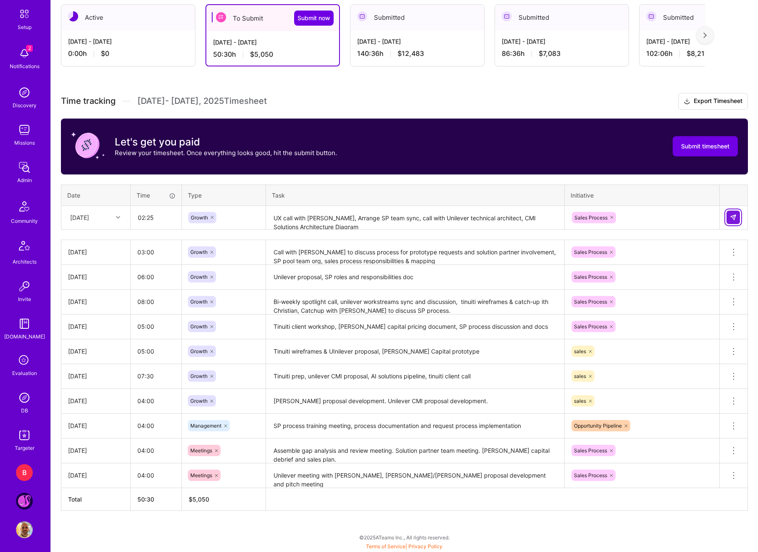
click at [731, 215] on img at bounding box center [733, 217] width 7 height 7
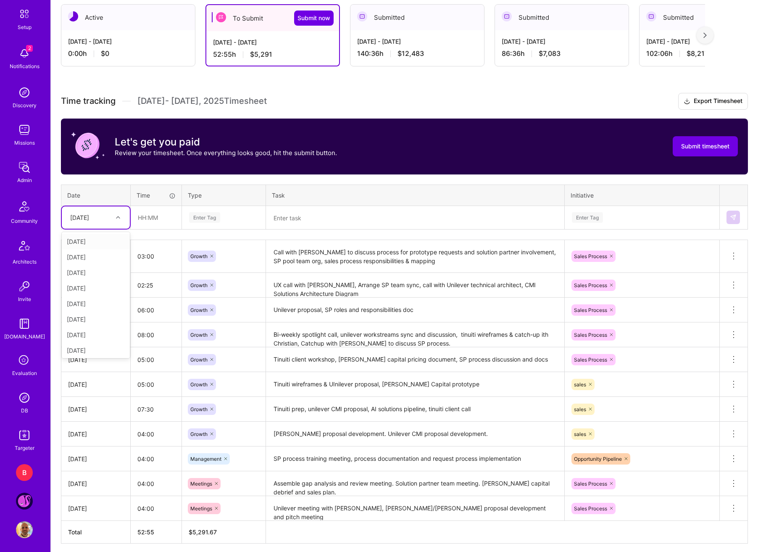
click at [110, 209] on div "[DATE]" at bounding box center [96, 217] width 68 height 22
click at [98, 347] on div "[DATE]" at bounding box center [96, 349] width 68 height 16
click at [140, 212] on input "text" at bounding box center [156, 217] width 50 height 22
click at [143, 216] on input "02:00" at bounding box center [156, 217] width 50 height 22
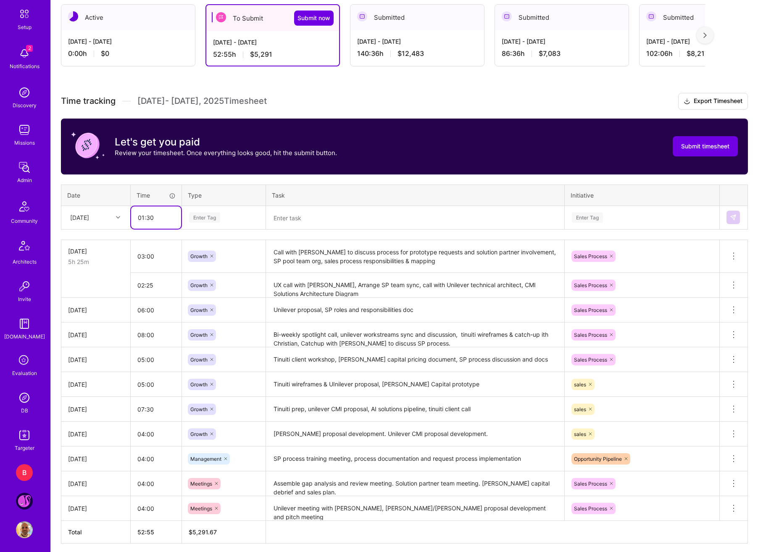
type input "01:30"
click at [240, 229] on td "Enter Tag" at bounding box center [224, 218] width 84 height 24
click at [242, 221] on div "Enter Tag" at bounding box center [223, 217] width 71 height 11
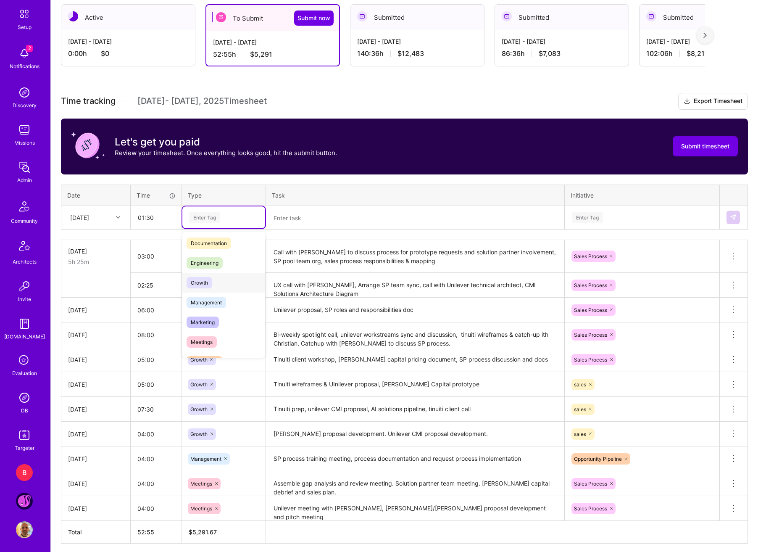
scroll to position [42, 0]
click at [207, 283] on span "Growth" at bounding box center [200, 281] width 26 height 11
click at [324, 215] on textarea at bounding box center [415, 218] width 297 height 22
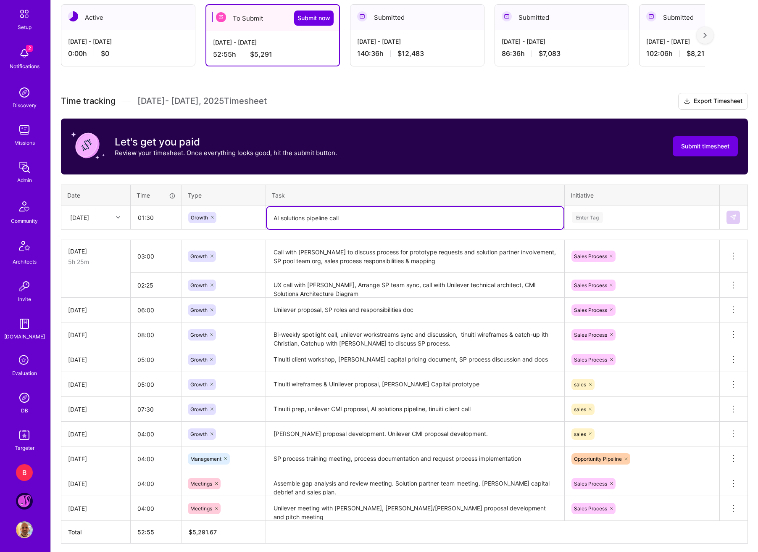
type textarea "AI solutions pipeline call"
click at [622, 210] on div "Enter Tag" at bounding box center [642, 217] width 154 height 22
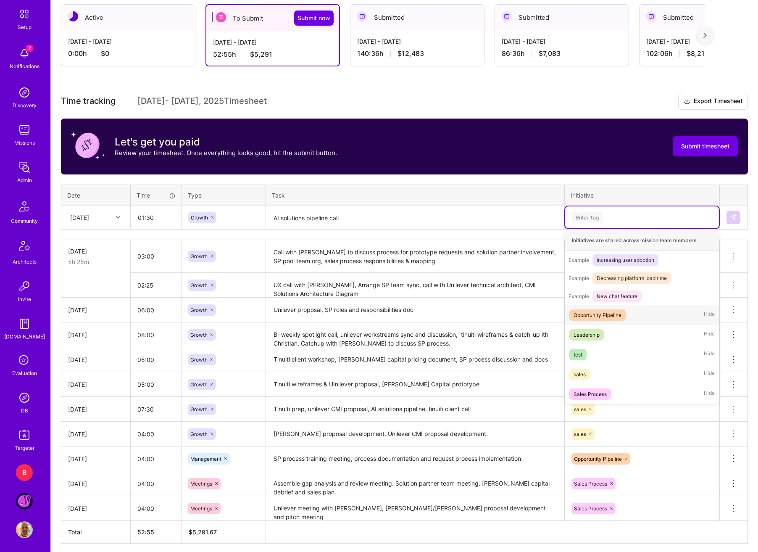
scroll to position [99, 0]
click at [598, 390] on div "Sales Process" at bounding box center [590, 394] width 33 height 9
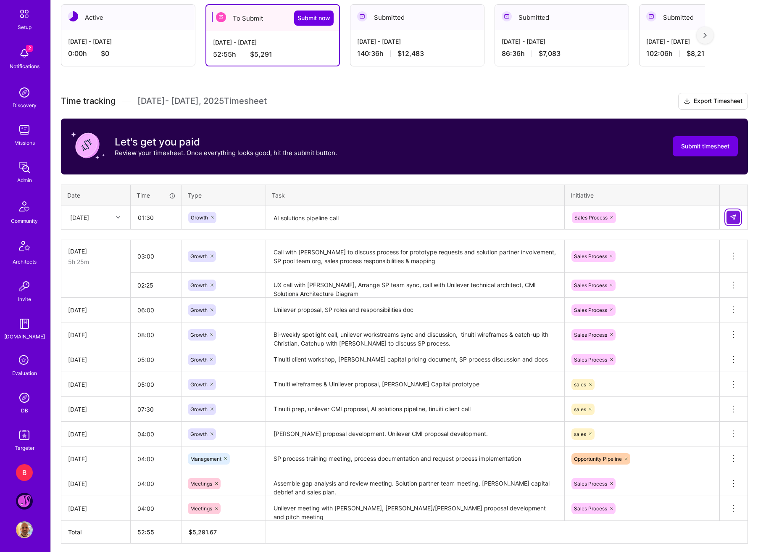
click at [728, 221] on button at bounding box center [733, 217] width 13 height 13
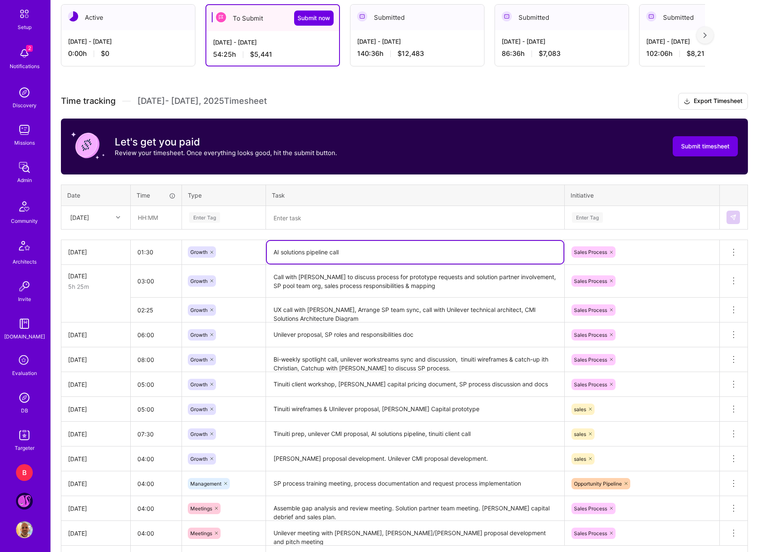
drag, startPoint x: 367, startPoint y: 253, endPoint x: 271, endPoint y: 253, distance: 95.8
click at [271, 253] on textarea "AI solutions pipeline call" at bounding box center [415, 252] width 297 height 23
click at [116, 223] on div at bounding box center [119, 218] width 13 height 14
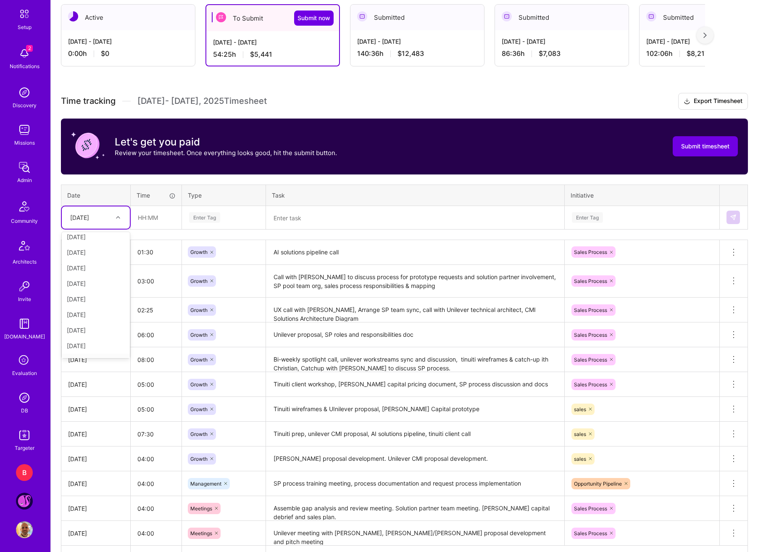
scroll to position [95, 0]
click at [92, 349] on div "[DATE]" at bounding box center [96, 349] width 68 height 16
click at [150, 225] on input "text" at bounding box center [156, 217] width 50 height 22
type input "01:30"
click at [207, 218] on div "Enter Tag" at bounding box center [204, 217] width 31 height 13
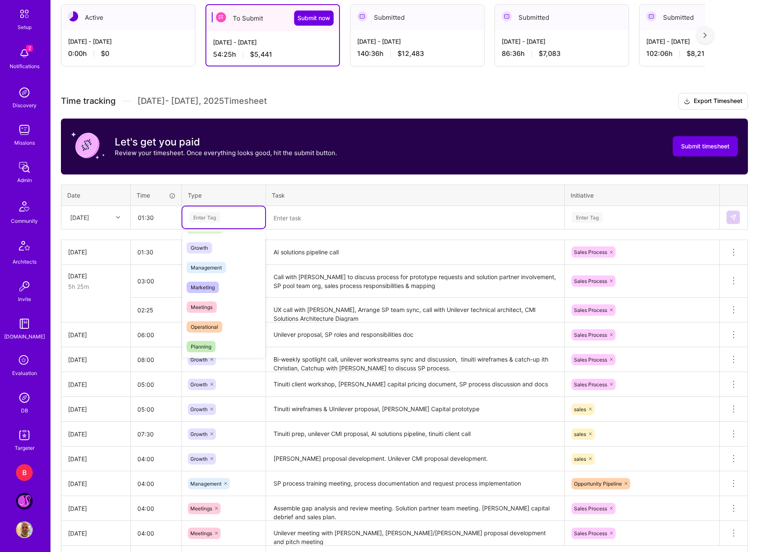
scroll to position [84, 0]
click at [197, 245] on span "Growth" at bounding box center [200, 239] width 26 height 11
click at [303, 221] on textarea at bounding box center [415, 218] width 297 height 22
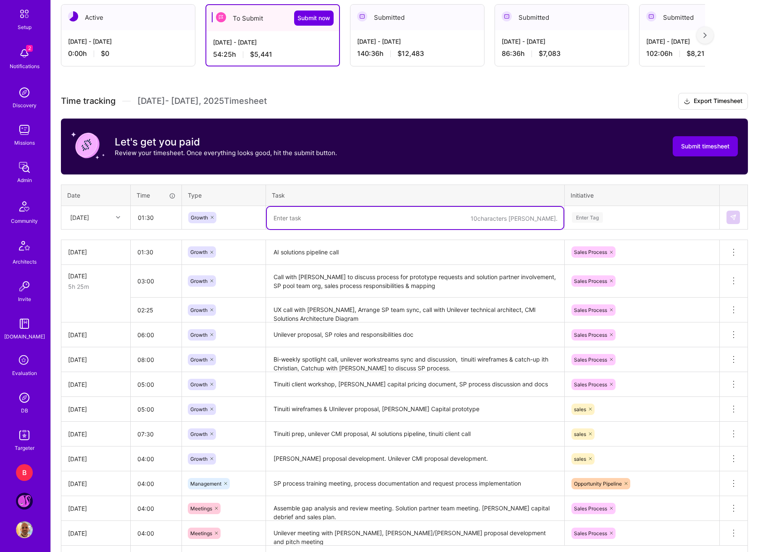
paste textarea "AI solutions pipeline call"
type textarea "AI solutions pipeline call"
click at [662, 216] on div "Enter Tag" at bounding box center [642, 217] width 142 height 11
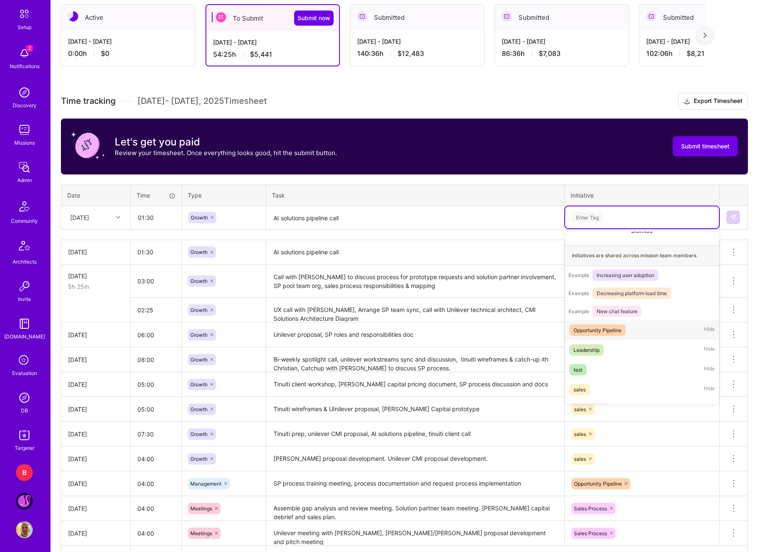
scroll to position [99, 0]
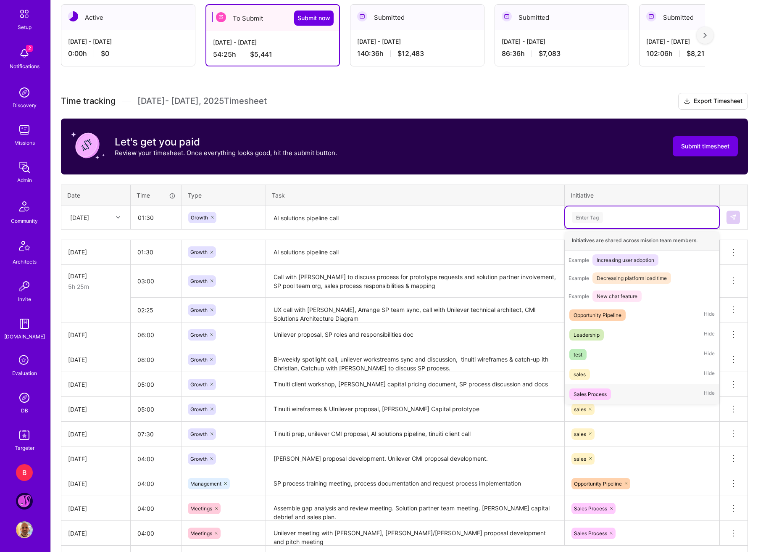
click at [608, 390] on span "Sales Process" at bounding box center [590, 393] width 42 height 11
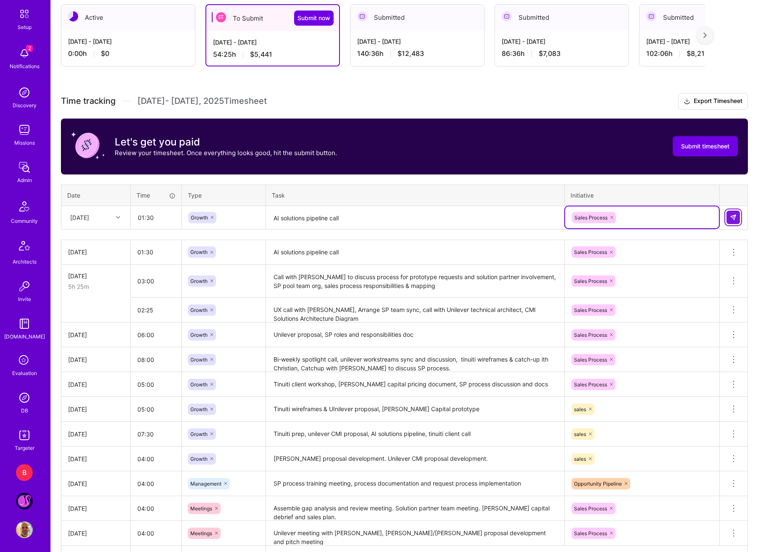
click at [730, 218] on img at bounding box center [733, 217] width 7 height 7
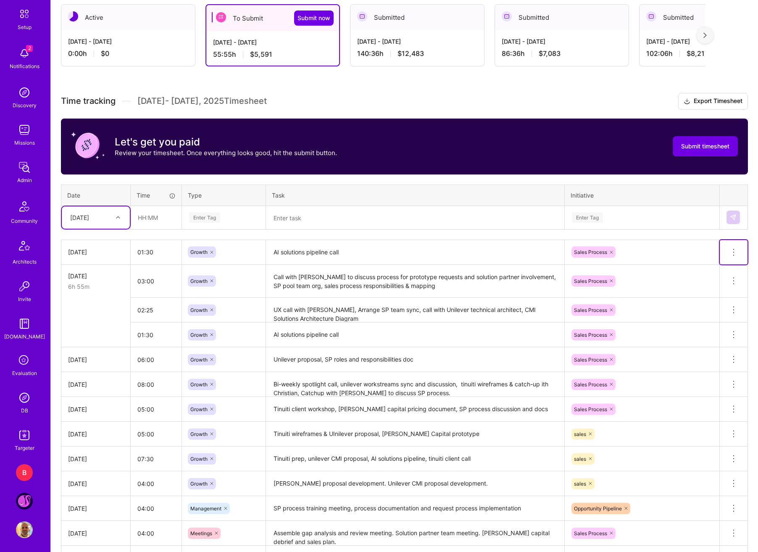
click at [738, 245] on button at bounding box center [734, 252] width 28 height 24
click at [704, 271] on button "Delete row" at bounding box center [713, 266] width 44 height 21
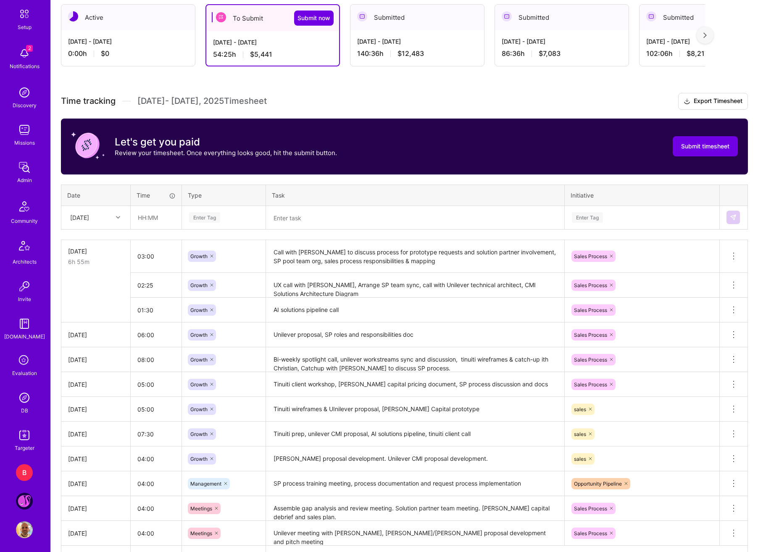
click at [116, 219] on div at bounding box center [119, 217] width 13 height 11
click at [102, 348] on div "[DATE]" at bounding box center [96, 349] width 68 height 16
click at [154, 224] on input "text" at bounding box center [156, 217] width 50 height 22
type input "03:00"
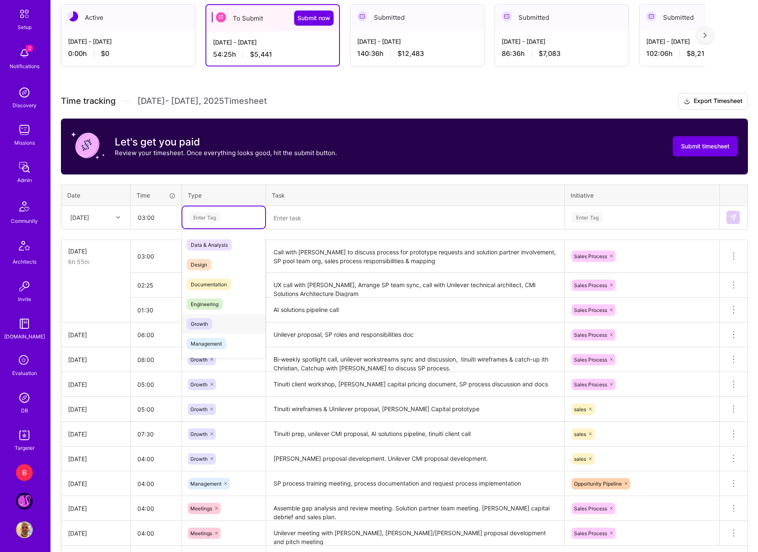
click at [221, 326] on div "Growth" at bounding box center [223, 324] width 83 height 20
click at [291, 235] on div "Time tracking [DATE] - [DATE] Timesheet Export Timesheet Let's get you paid Rev…" at bounding box center [404, 330] width 687 height 475
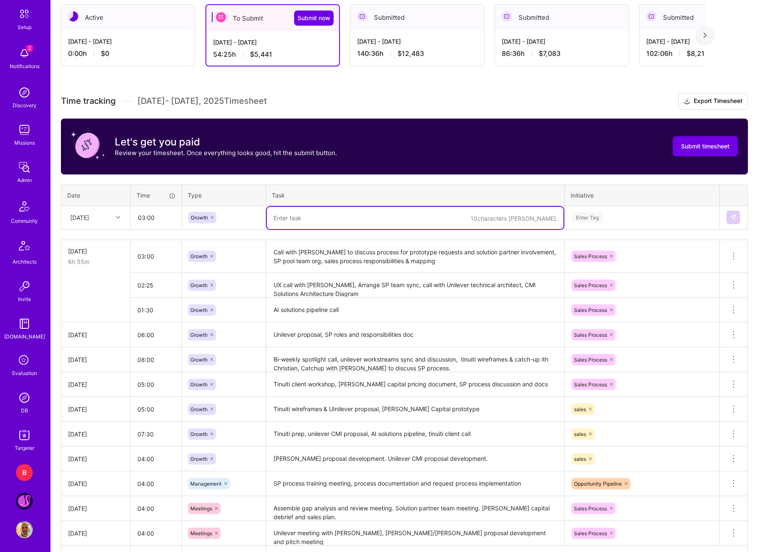
click at [295, 226] on textarea at bounding box center [415, 218] width 297 height 22
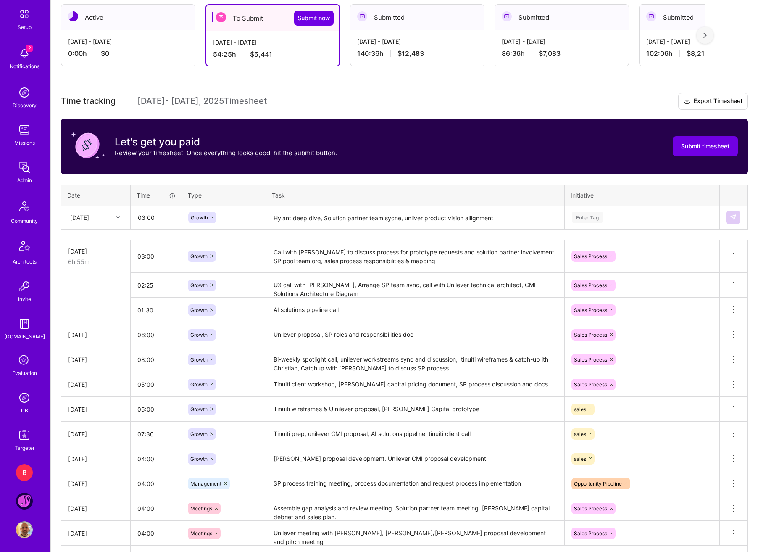
click at [334, 195] on th "Task" at bounding box center [415, 195] width 299 height 21
click at [504, 219] on textarea "Hylant deep dive, Solution partner team sycne, unliver product vision allignment" at bounding box center [415, 218] width 297 height 22
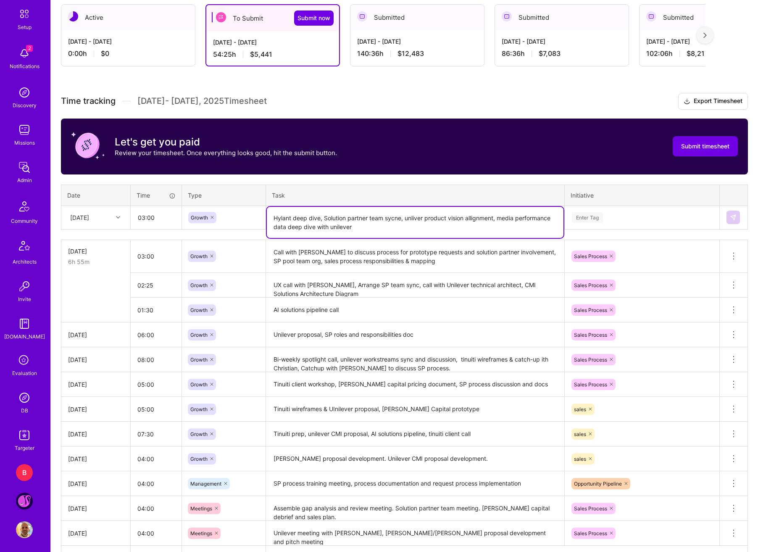
type textarea "Hylant deep dive, Solution partner team sycne, unliver product vision allignmen…"
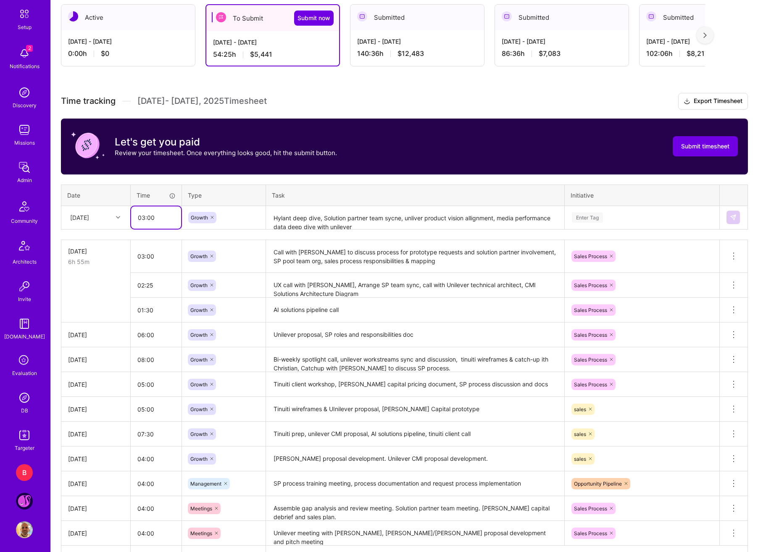
click at [142, 220] on input "03:00" at bounding box center [156, 217] width 50 height 22
type input "05:00"
click at [274, 217] on textarea "Hylant deep dive, Solution partner team sycne, unliver product vision allignmen…" at bounding box center [415, 218] width 297 height 22
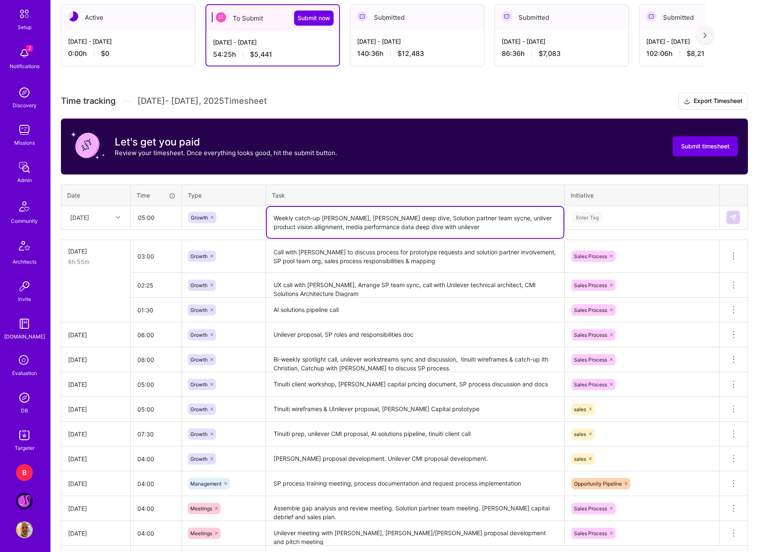
click at [473, 220] on textarea "Weekly catch-up [PERSON_NAME], [PERSON_NAME] deep dive, Solution partner team s…" at bounding box center [415, 222] width 297 height 31
click at [459, 216] on textarea "Weekly catch-up [PERSON_NAME], [PERSON_NAME] deep dive, Solution partner team s…" at bounding box center [415, 222] width 297 height 31
click at [478, 217] on textarea "Weekly catch-up [PERSON_NAME], [PERSON_NAME] deep dive, Solution partner team s…" at bounding box center [415, 222] width 297 height 31
click at [499, 217] on textarea "Weekly catch-up [PERSON_NAME], [PERSON_NAME] deep dive, Solution partner team s…" at bounding box center [415, 222] width 297 height 31
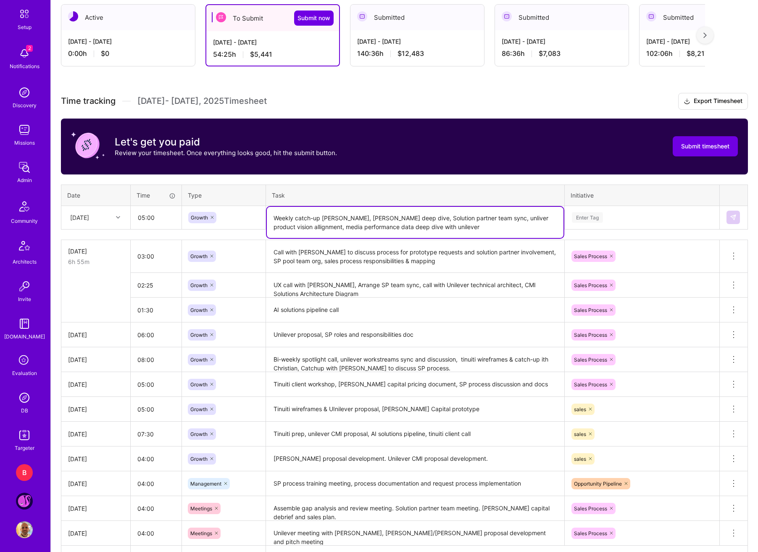
click at [0, 0] on lt-div "Correct" at bounding box center [0, 0] width 0 height 0
click at [462, 243] on textarea "Call with [PERSON_NAME] to discuss process for prototype requests and solution …" at bounding box center [415, 257] width 297 height 32
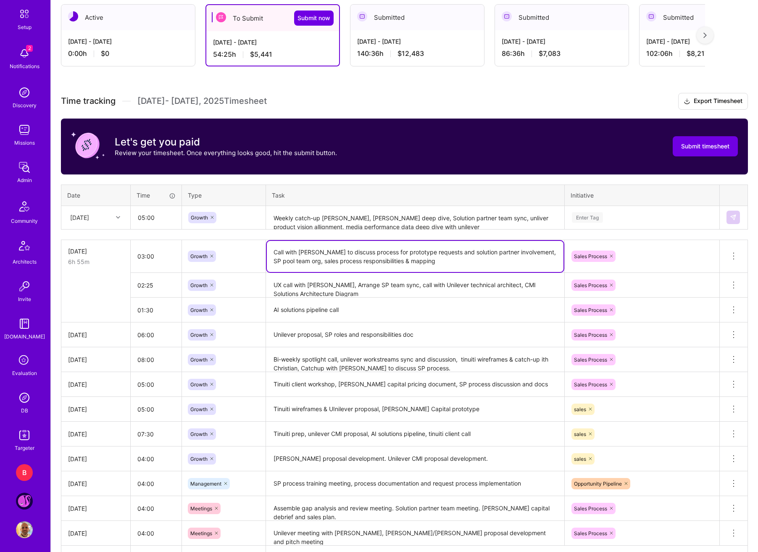
click at [492, 219] on textarea "Weekly catch-up [PERSON_NAME], [PERSON_NAME] deep dive, Solution partner team s…" at bounding box center [415, 218] width 297 height 22
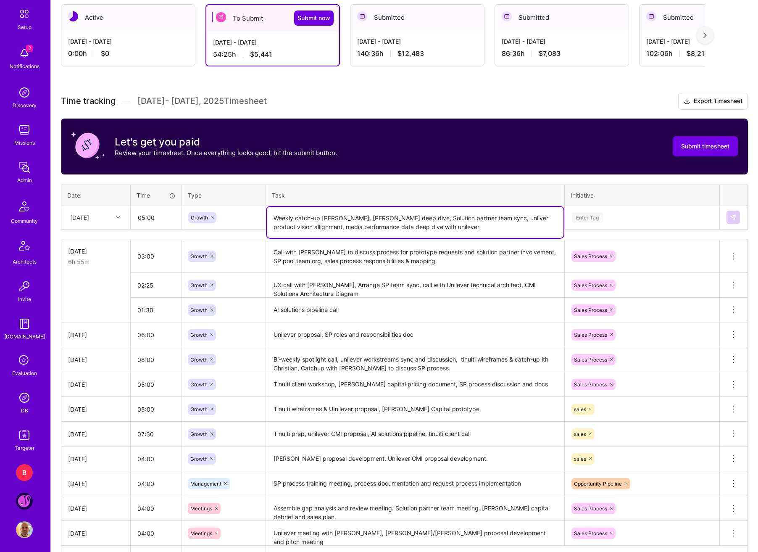
click at [492, 219] on textarea "Weekly catch-up [PERSON_NAME], [PERSON_NAME] deep dive, Solution partner team s…" at bounding box center [415, 222] width 297 height 31
click at [330, 215] on textarea "Weekly catch-up [PERSON_NAME], [PERSON_NAME] deep dive, Solution partner team s…" at bounding box center [415, 222] width 297 height 31
click at [330, 218] on textarea "Weekly catch-up [PERSON_NAME], [PERSON_NAME] deep dive, Solution partner team s…" at bounding box center [415, 222] width 297 height 31
click at [311, 221] on textarea "Weekly catch-up [PERSON_NAME], [PERSON_NAME] deep dive, Solution partner team s…" at bounding box center [415, 222] width 297 height 31
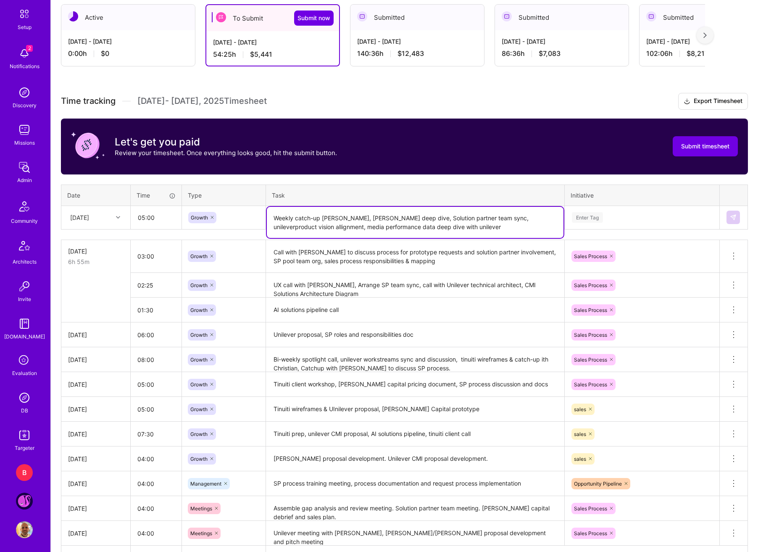
click at [328, 219] on textarea "Weekly catch-up [PERSON_NAME], [PERSON_NAME] deep dive, Solution partner team s…" at bounding box center [415, 222] width 297 height 31
click at [0, 0] on lt-em "with" at bounding box center [0, 0] width 0 height 0
click at [290, 231] on textarea "Weekly catch-up with [PERSON_NAME], [PERSON_NAME] deep dive, Solution partner t…" at bounding box center [415, 222] width 297 height 31
click at [287, 226] on textarea "Weekly catch-up with [PERSON_NAME], [PERSON_NAME] deep dive, Solution partner t…" at bounding box center [415, 222] width 297 height 31
click at [0, 0] on lt-span "a li gnment" at bounding box center [0, 0] width 0 height 0
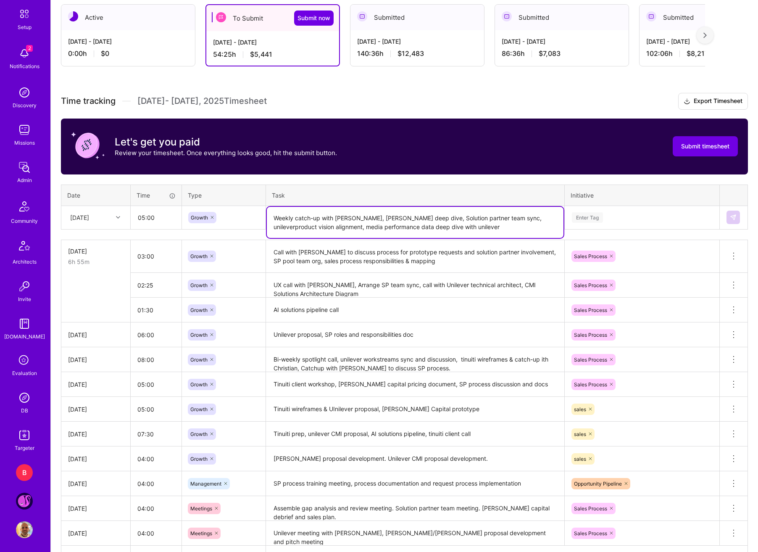
click at [426, 228] on textarea "Weekly catch-up with [PERSON_NAME], [PERSON_NAME] deep dive, Solution partner t…" at bounding box center [415, 222] width 297 height 31
click at [0, 0] on lt-span "U nilever" at bounding box center [0, 0] width 0 height 0
click at [498, 216] on textarea "Weekly catch-up with [PERSON_NAME], [PERSON_NAME] deep dive, Solution partner t…" at bounding box center [415, 222] width 297 height 31
click at [508, 218] on textarea "Weekly catch-up with [PERSON_NAME], [PERSON_NAME] deep dive, Solution partner t…" at bounding box center [415, 222] width 297 height 31
click at [504, 219] on textarea "Weekly catch-up with [PERSON_NAME], [PERSON_NAME] deep dive, Solution partner t…" at bounding box center [415, 222] width 297 height 31
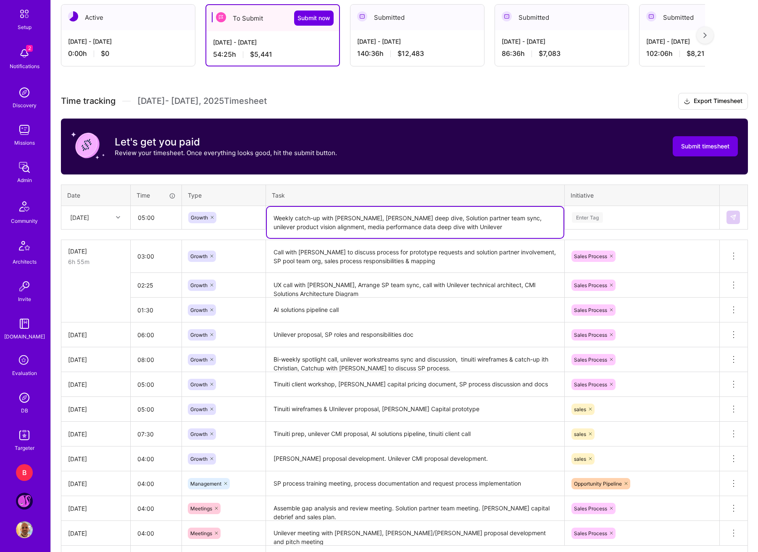
click at [483, 222] on textarea "Weekly catch-up with [PERSON_NAME], [PERSON_NAME] deep dive, Solution partner t…" at bounding box center [415, 222] width 297 height 31
type textarea "Weekly catch-up with [PERSON_NAME], [PERSON_NAME] deep dive, Solution partner t…"
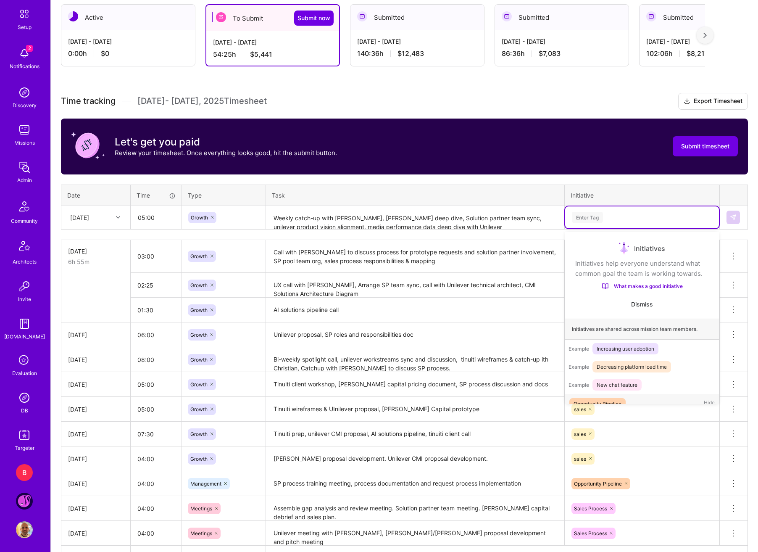
click at [582, 221] on div "Enter Tag" at bounding box center [587, 217] width 31 height 13
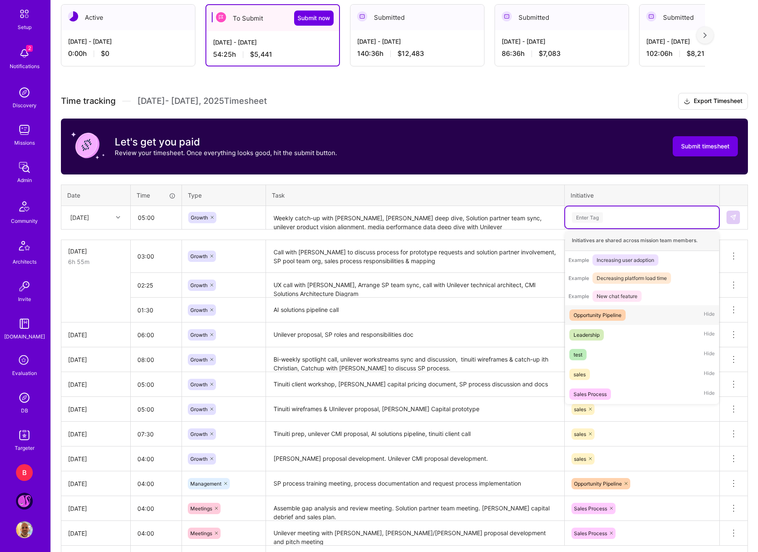
scroll to position [99, 0]
click at [590, 376] on span "sales" at bounding box center [579, 374] width 21 height 11
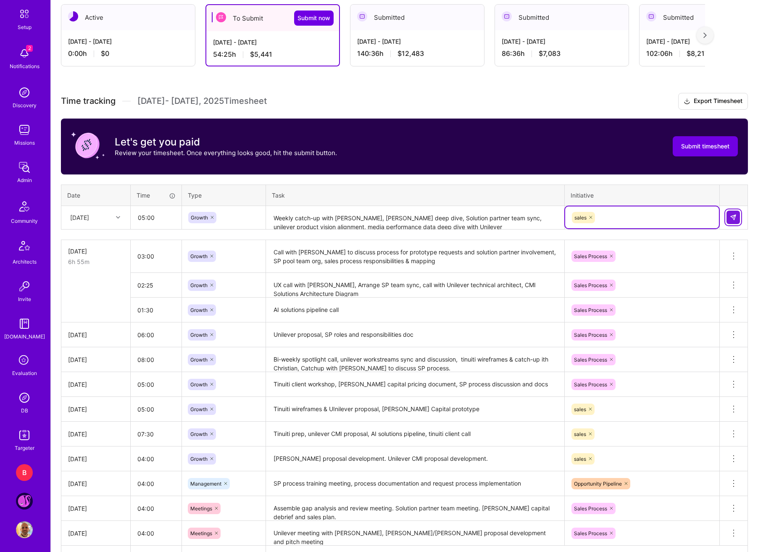
click at [734, 215] on img at bounding box center [733, 217] width 7 height 7
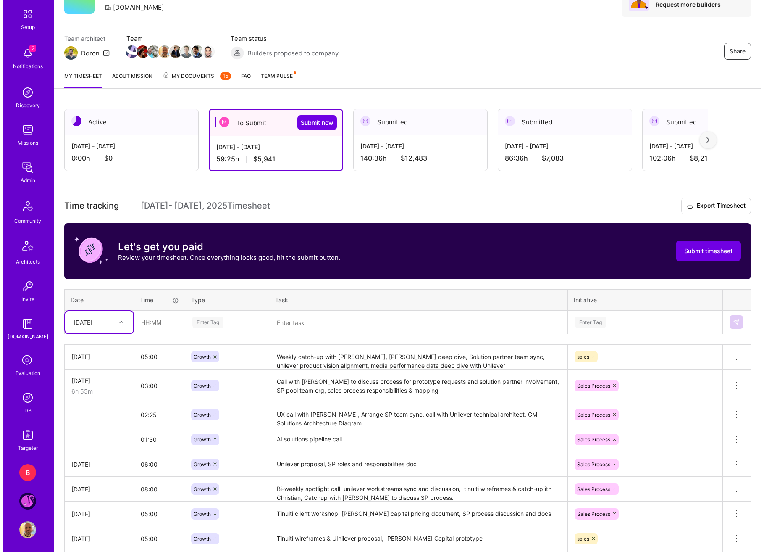
scroll to position [60, 0]
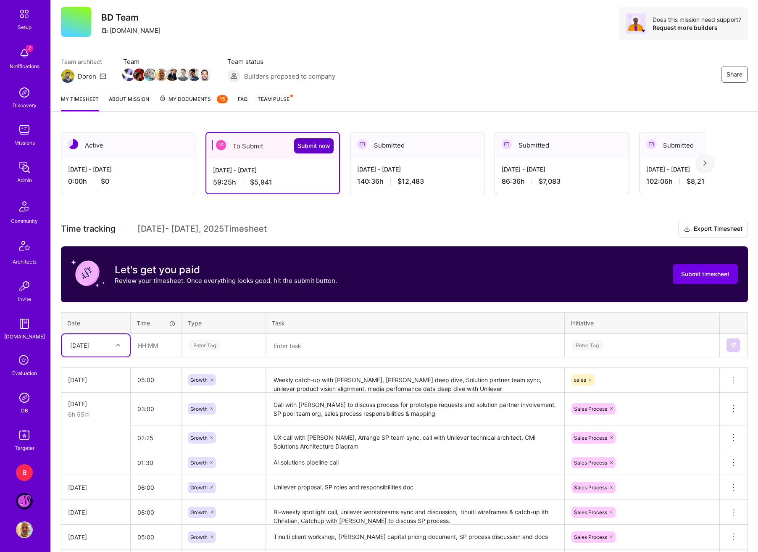
click at [307, 146] on span "Submit now" at bounding box center [314, 146] width 33 height 8
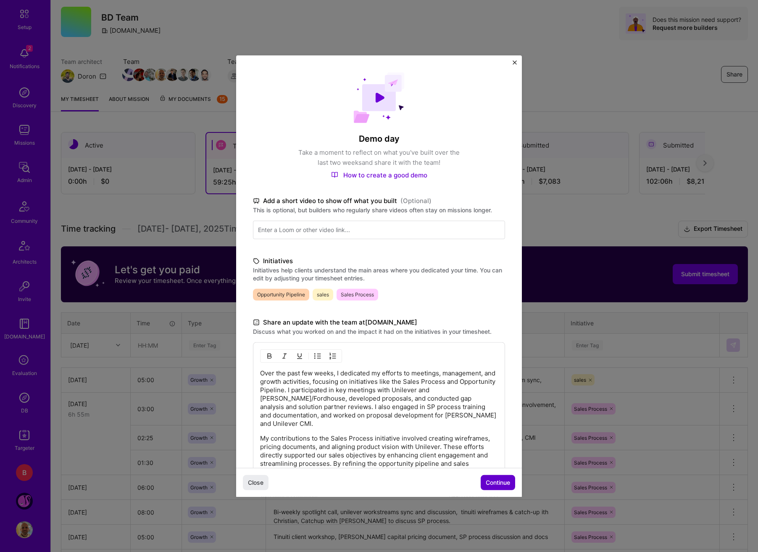
click at [501, 480] on span "Continue" at bounding box center [498, 482] width 24 height 8
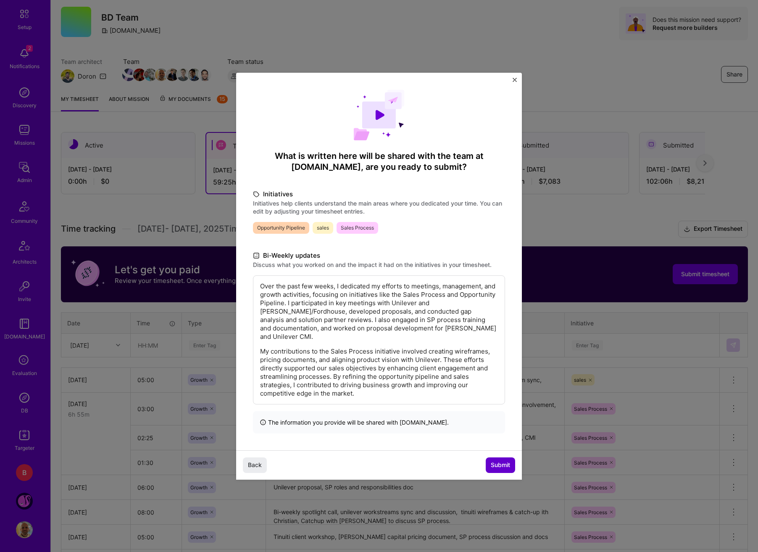
click at [494, 464] on span "Submit" at bounding box center [500, 465] width 19 height 8
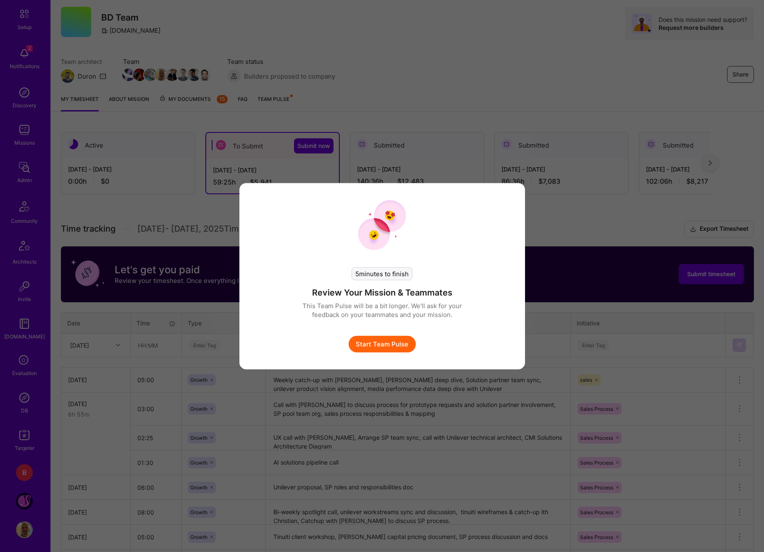
click at [402, 340] on button "Start Team Pulse" at bounding box center [382, 343] width 67 height 17
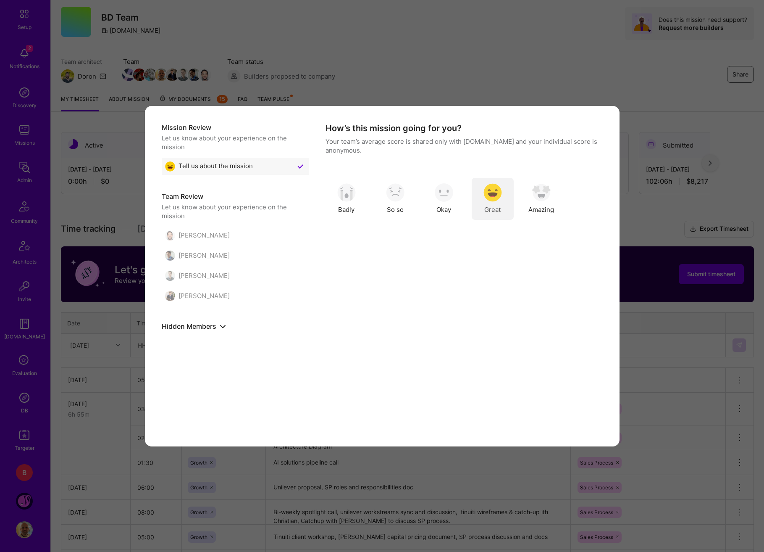
click at [493, 194] on img "modal" at bounding box center [493, 192] width 18 height 18
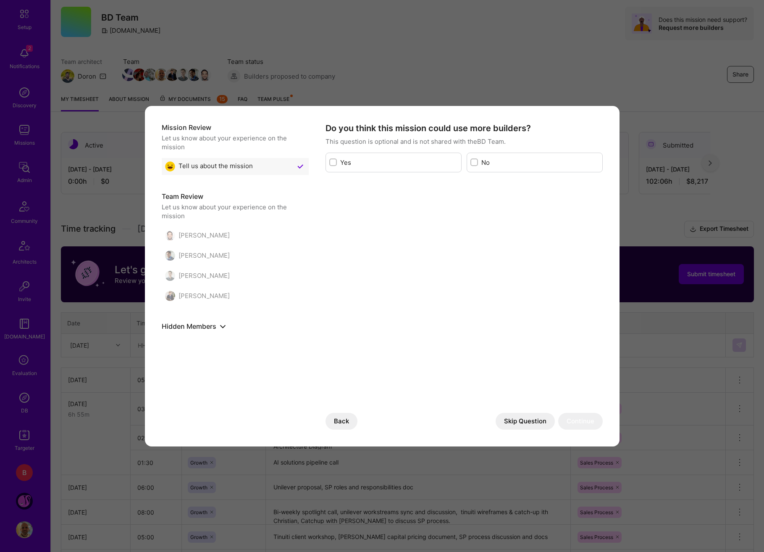
click at [481, 159] on div "No" at bounding box center [535, 163] width 136 height 20
click at [503, 174] on div "Do you think this mission could use more builders? This question is optional an…" at bounding box center [464, 276] width 277 height 307
click at [501, 167] on div "No" at bounding box center [535, 163] width 136 height 20
click at [487, 163] on label "No" at bounding box center [541, 162] width 118 height 9
click at [478, 163] on input "modal" at bounding box center [475, 163] width 6 height 6
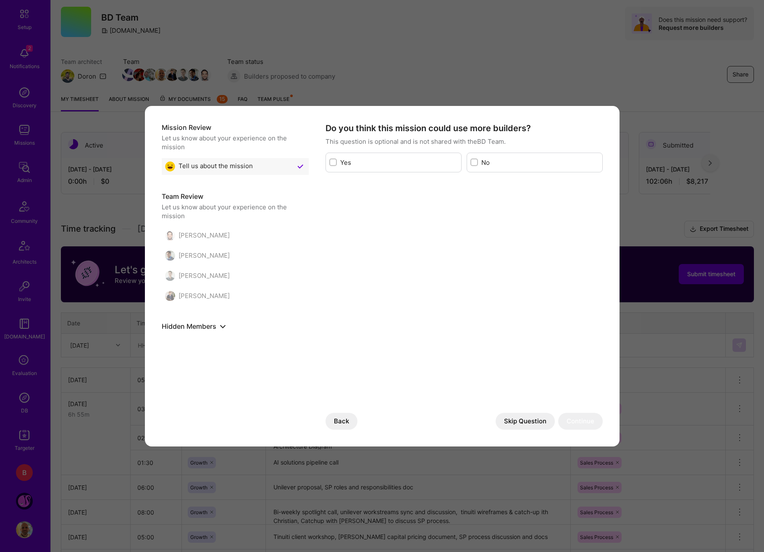
checkbox input "true"
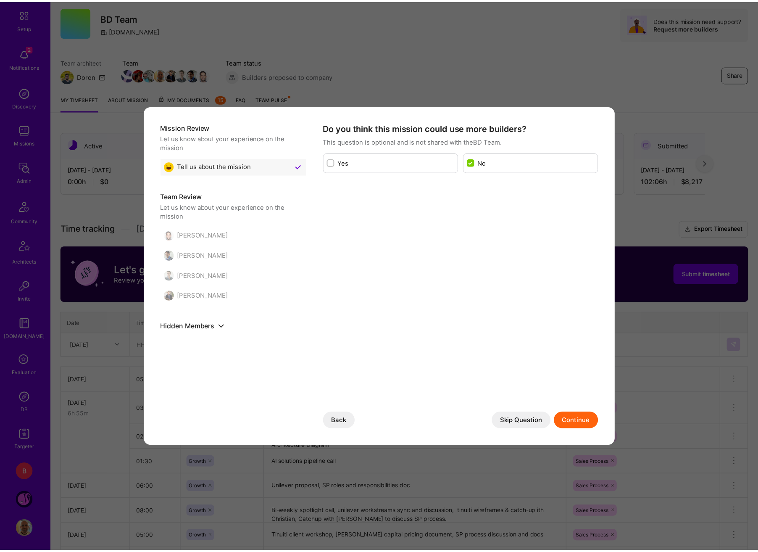
scroll to position [0, 0]
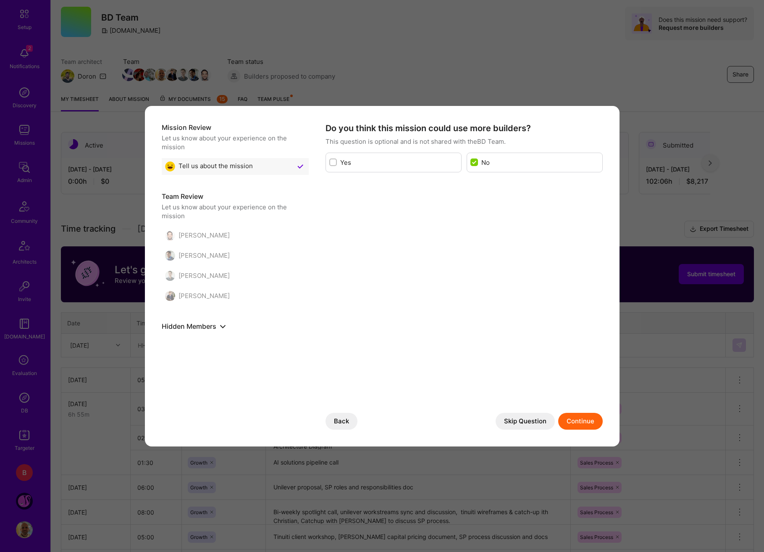
click at [593, 423] on button "Continue" at bounding box center [581, 421] width 45 height 17
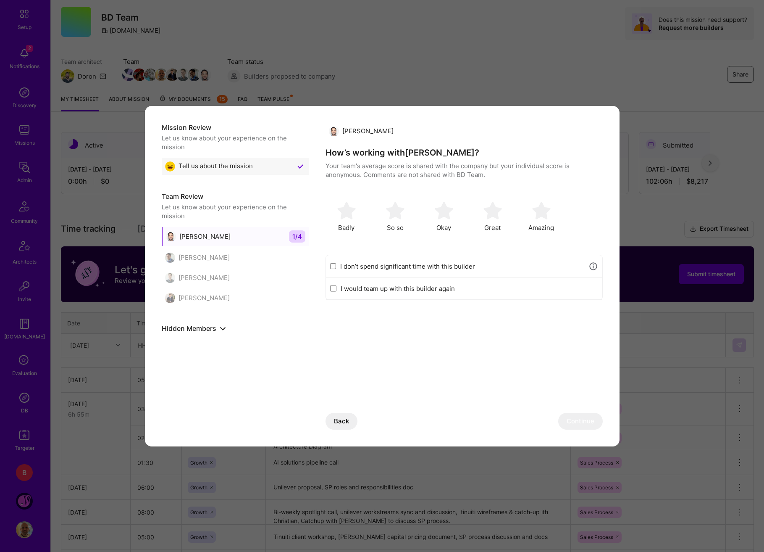
click at [469, 279] on div "I would team up with this builder again" at bounding box center [464, 289] width 277 height 22
click at [472, 269] on label "I don’t spend significant time with this builder" at bounding box center [462, 266] width 244 height 9
click at [337, 269] on input "I don’t spend significant time with this builder" at bounding box center [333, 266] width 6 height 7
click at [590, 423] on button "Continue" at bounding box center [581, 421] width 45 height 17
checkbox input "false"
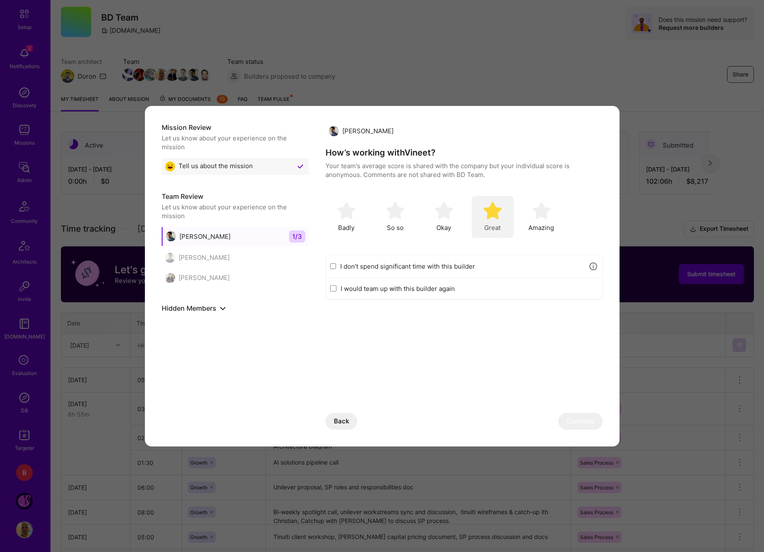
click at [494, 214] on img "modal" at bounding box center [493, 210] width 18 height 18
click at [579, 426] on button "Continue" at bounding box center [581, 421] width 45 height 17
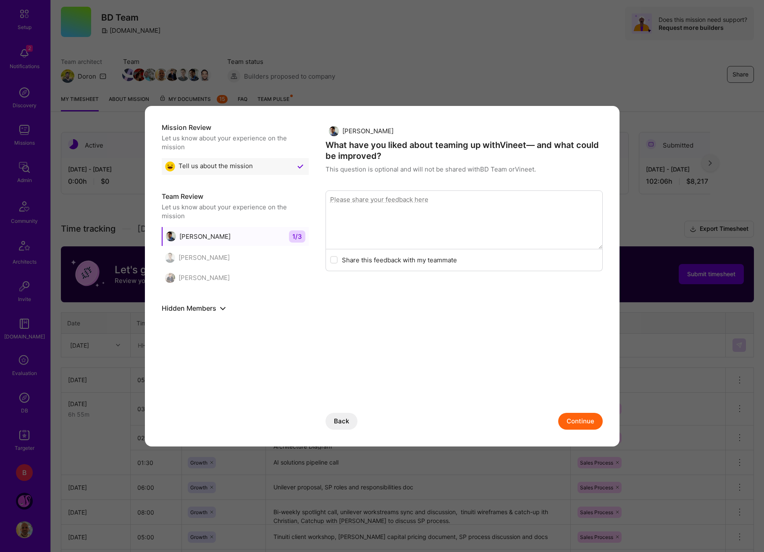
click at [580, 423] on button "Continue" at bounding box center [581, 421] width 45 height 17
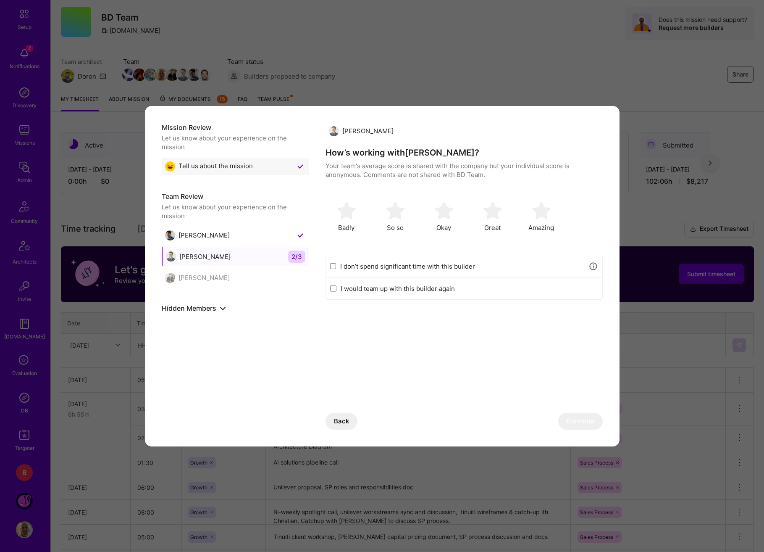
click at [474, 264] on label "I don’t spend significant time with this builder" at bounding box center [462, 266] width 244 height 9
click at [337, 264] on input "I don’t spend significant time with this builder" at bounding box center [333, 266] width 6 height 7
click at [585, 413] on button "Continue" at bounding box center [581, 421] width 45 height 17
click at [486, 271] on div "I don’t spend significant time with this builder" at bounding box center [464, 266] width 277 height 23
click at [367, 262] on label "I don’t spend significant time with this builder" at bounding box center [462, 266] width 244 height 9
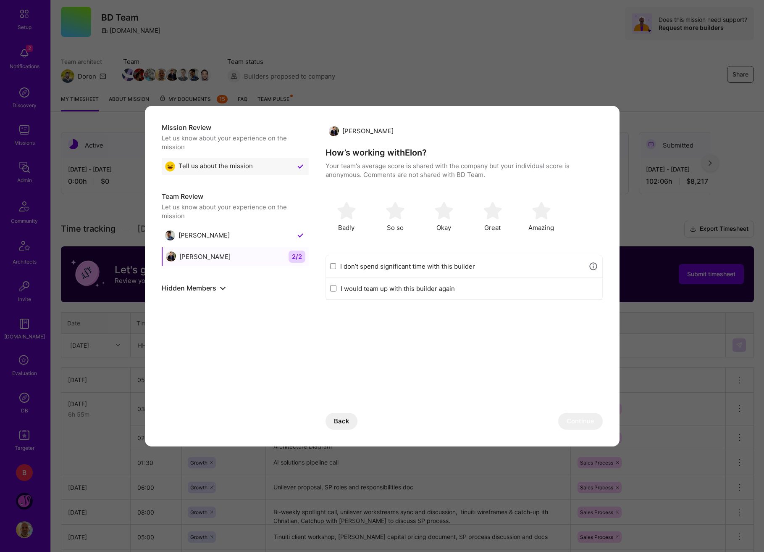
click at [337, 263] on input "I don’t spend significant time with this builder" at bounding box center [333, 266] width 6 height 7
checkbox input "true"
click at [581, 420] on button "Continue" at bounding box center [581, 421] width 45 height 17
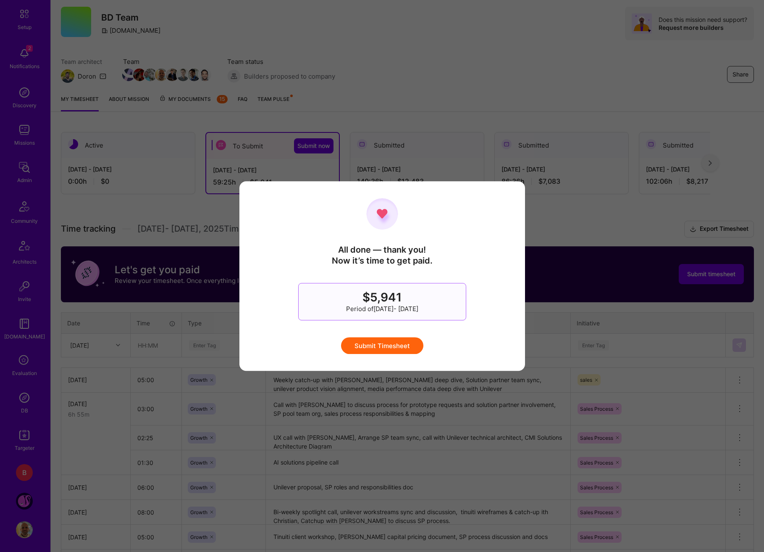
click at [396, 346] on button "Submit Timesheet" at bounding box center [382, 345] width 82 height 17
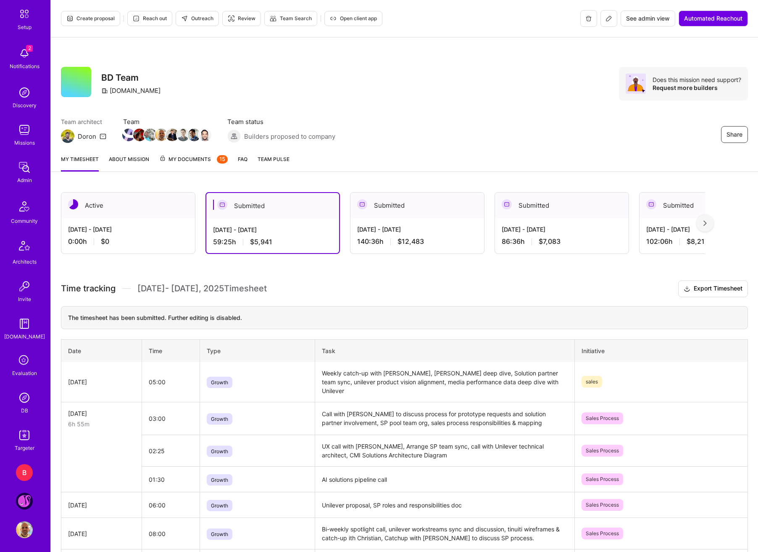
click at [329, 113] on div "Share BD Team [DOMAIN_NAME] Does this mission need support? Request more builde…" at bounding box center [404, 92] width 707 height 111
click at [20, 494] on img at bounding box center [24, 498] width 17 height 17
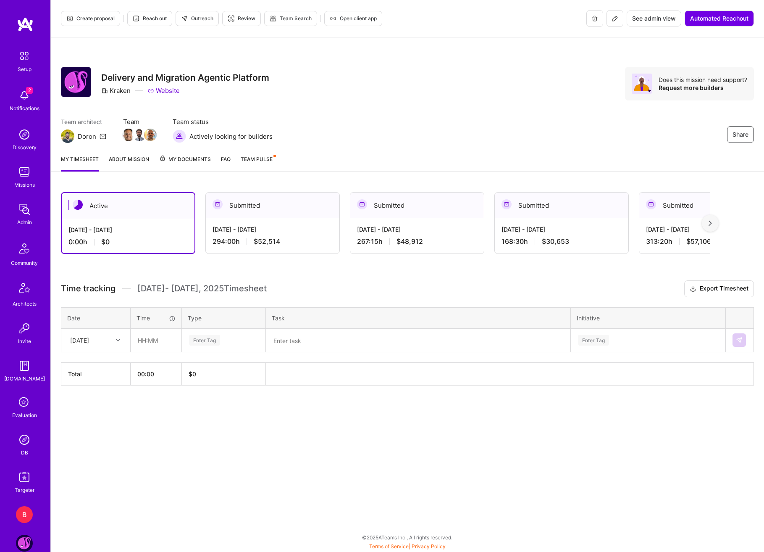
click at [314, 230] on div "[DATE] - [DATE]" at bounding box center [273, 229] width 120 height 9
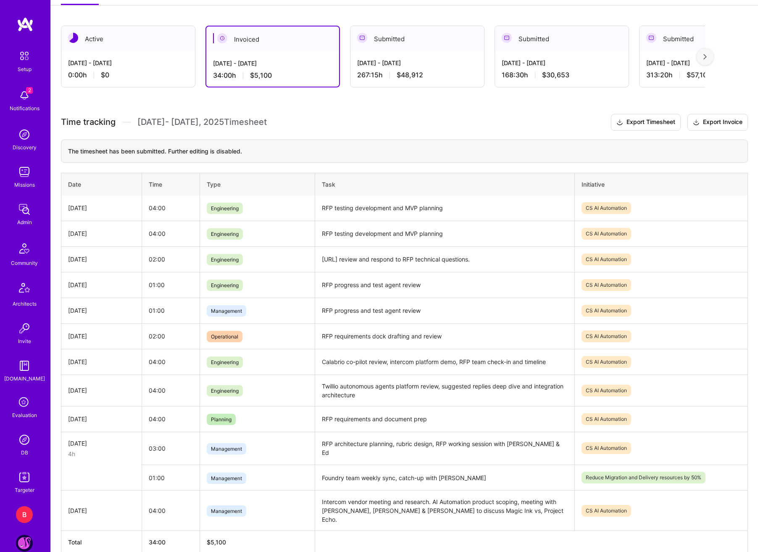
scroll to position [168, 0]
